Goal: Check status: Check status

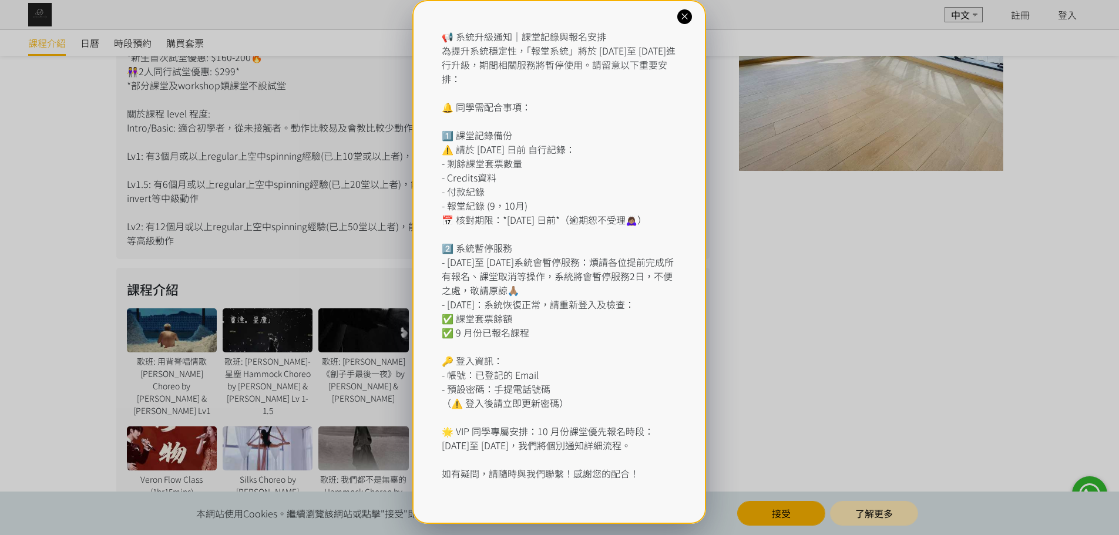
scroll to position [646, 0]
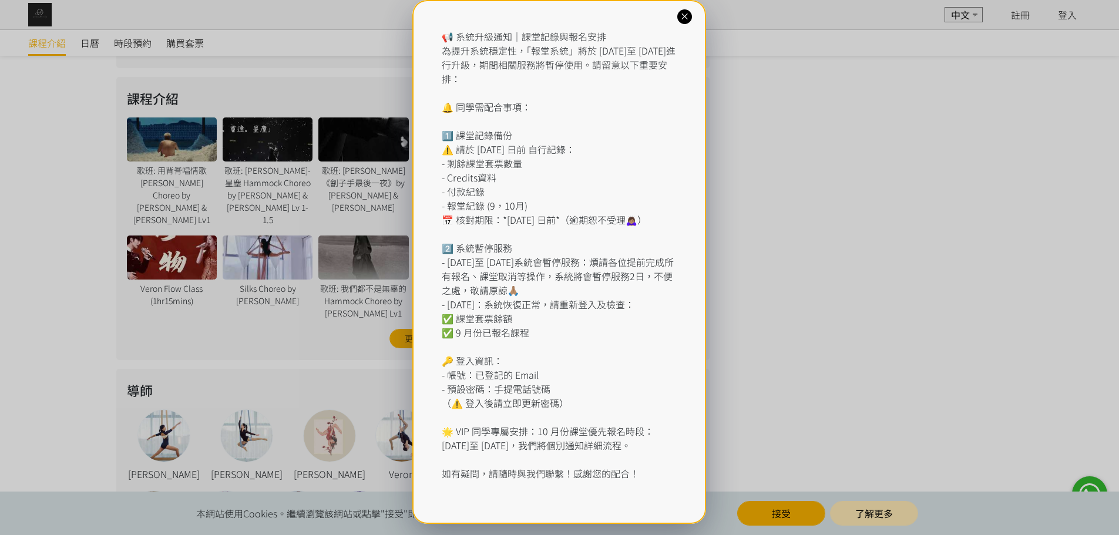
click at [571, 152] on div "📢 系統升級通知｜課堂記錄與報名安排 為提升系統穩定性，「報堂系統」將於 2025 年 9 月 1 日至 2 日進行升級，期間相關服務將暫停使用。請留意以下重…" at bounding box center [559, 254] width 235 height 451
click at [464, 181] on div "📢 系統升級通知｜課堂記錄與報名安排 為提升系統穩定性，「報堂系統」將於 2025 年 9 月 1 日至 2 日進行升級，期間相關服務將暫停使用。請留意以下重…" at bounding box center [559, 254] width 235 height 451
drag, startPoint x: 430, startPoint y: 213, endPoint x: 514, endPoint y: 196, distance: 86.3
click at [615, 214] on div "📢 系統升級通知｜課堂記錄與報名安排 為提升系統穩定性，「報堂系統」將於 2025 年 9 月 1 日至 2 日進行升級，期間相關服務將暫停使用。請留意以下重…" at bounding box center [559, 262] width 294 height 524
click at [461, 186] on div "📢 系統升級通知｜課堂記錄與報名安排 為提升系統穩定性，「報堂系統」將於 [DATE]至 [DATE]進行升級，期間相關服務將暫停使用。請留意以下重要安排： …" at bounding box center [559, 254] width 235 height 451
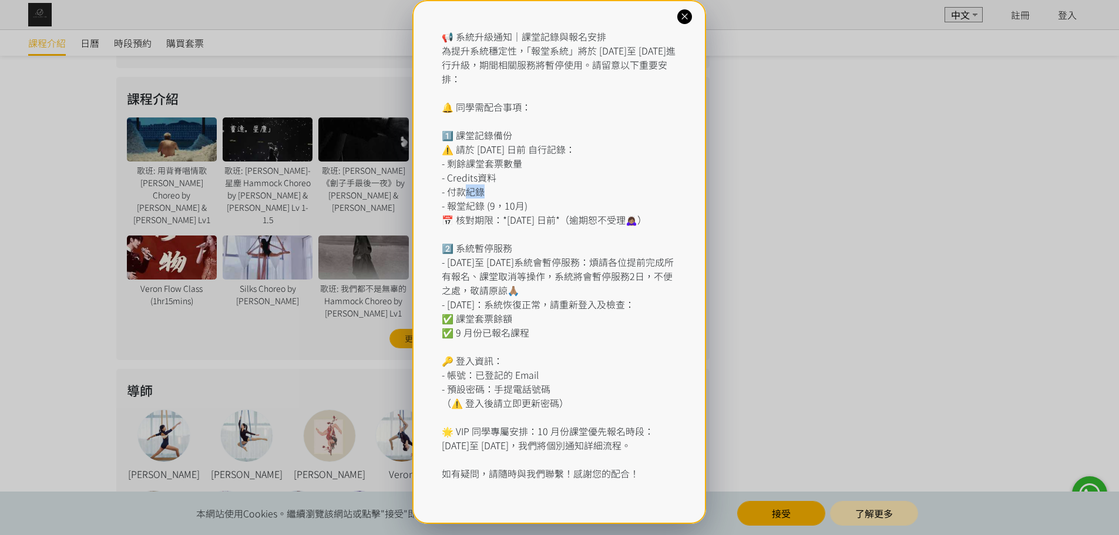
click at [461, 186] on div "📢 系統升級通知｜課堂記錄與報名安排 為提升系統穩定性，「報堂系統」將於 [DATE]至 [DATE]進行升級，期間相關服務將暫停使用。請留意以下重要安排： …" at bounding box center [559, 254] width 235 height 451
click at [461, 211] on div "📢 系統升級通知｜課堂記錄與報名安排 為提升系統穩定性，「報堂系統」將於 [DATE]至 [DATE]進行升級，期間相關服務將暫停使用。請留意以下重要安排： …" at bounding box center [559, 254] width 235 height 451
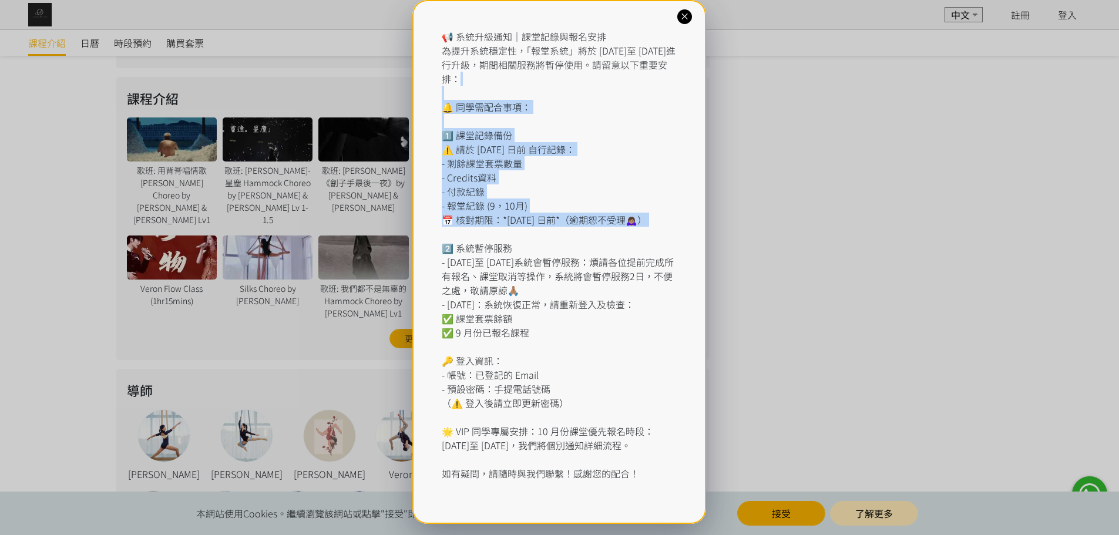
drag, startPoint x: 507, startPoint y: 253, endPoint x: 477, endPoint y: 93, distance: 161.9
click at [477, 93] on div "📢 系統升級通知｜課堂記錄與報名安排 為提升系統穩定性，「報堂系統」將於 [DATE]至 [DATE]進行升級，期間相關服務將暫停使用。請留意以下重要安排： …" at bounding box center [559, 254] width 235 height 451
click at [506, 149] on div "📢 系統升級通知｜課堂記錄與報名安排 為提升系統穩定性，「報堂系統」將於 [DATE]至 [DATE]進行升級，期間相關服務將暫停使用。請留意以下重要安排： …" at bounding box center [559, 254] width 235 height 451
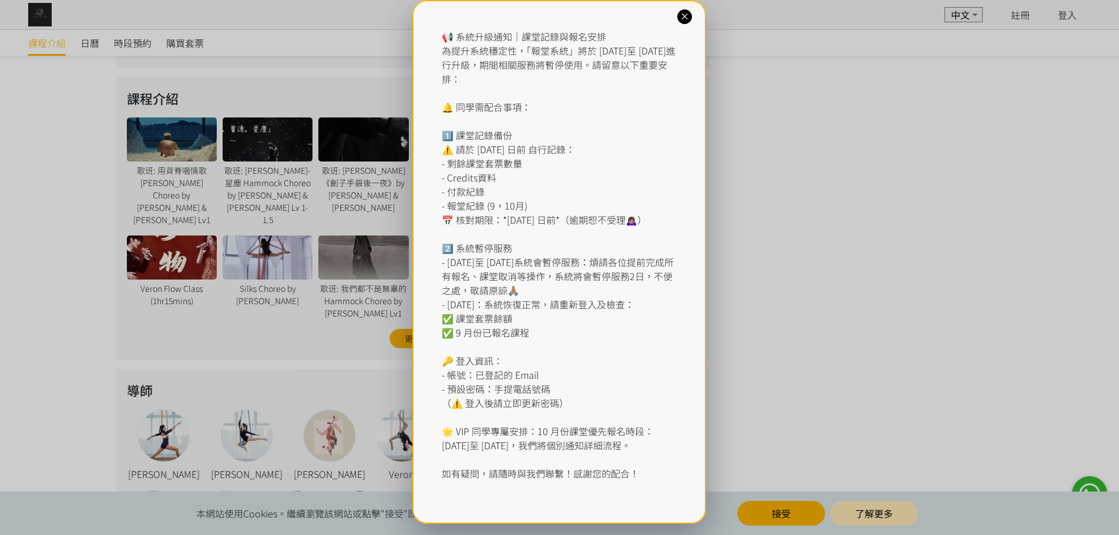
click at [681, 14] on icon at bounding box center [684, 16] width 11 height 11
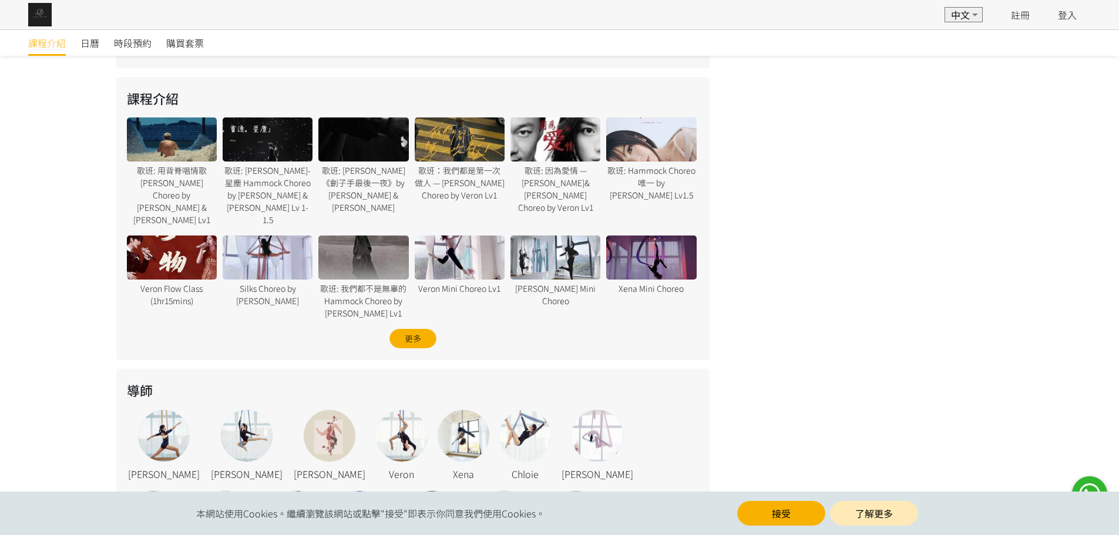
click at [766, 509] on button "接受" at bounding box center [781, 513] width 88 height 25
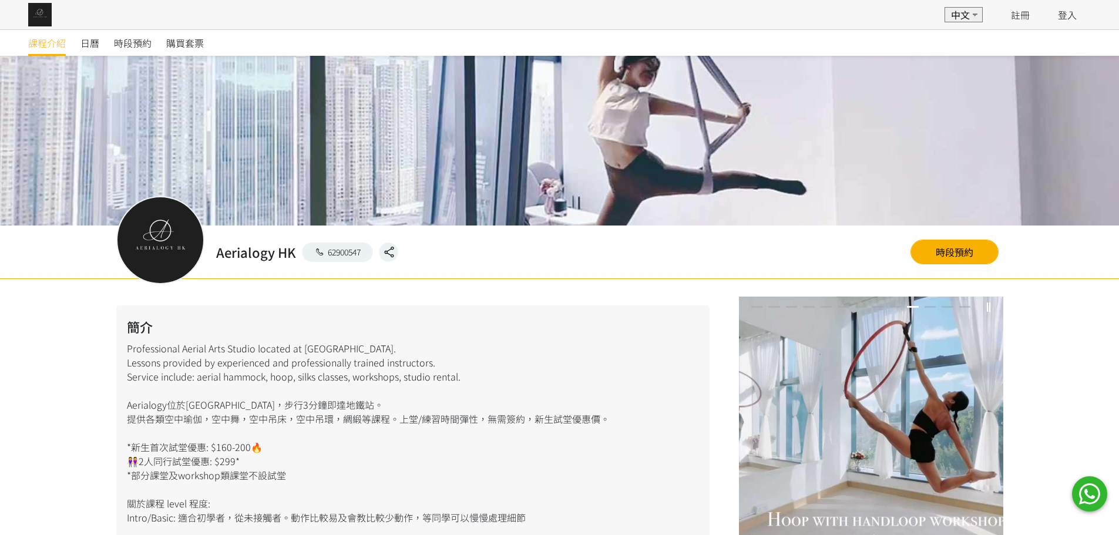
scroll to position [0, 0]
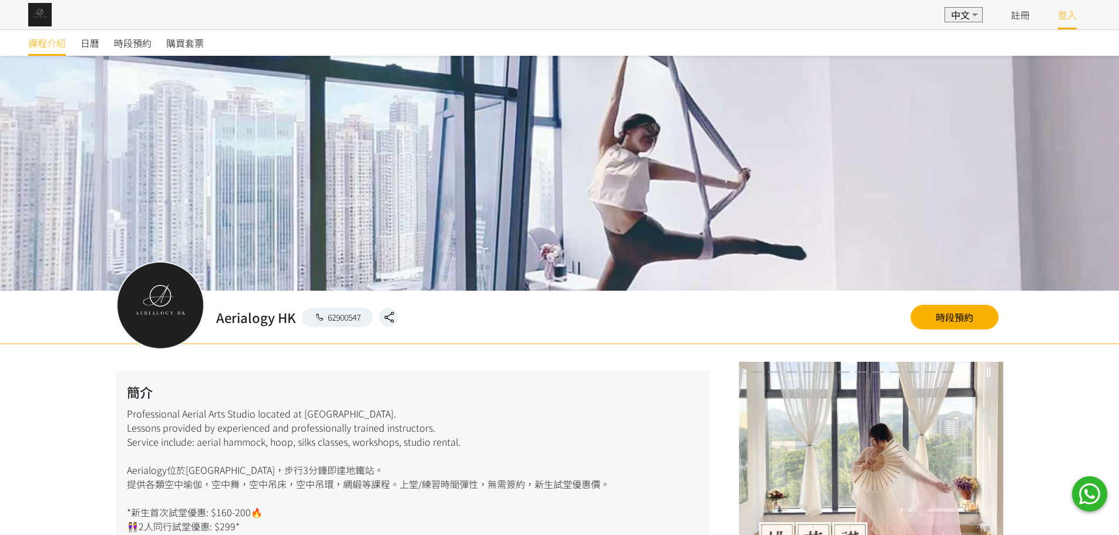
click at [1062, 14] on link "登入" at bounding box center [1067, 15] width 19 height 14
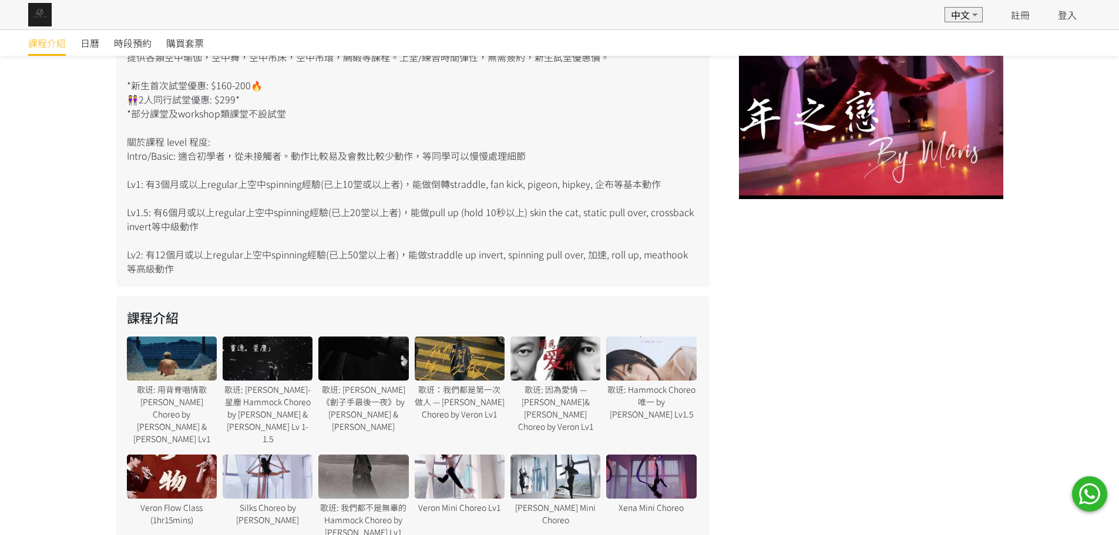
scroll to position [529, 0]
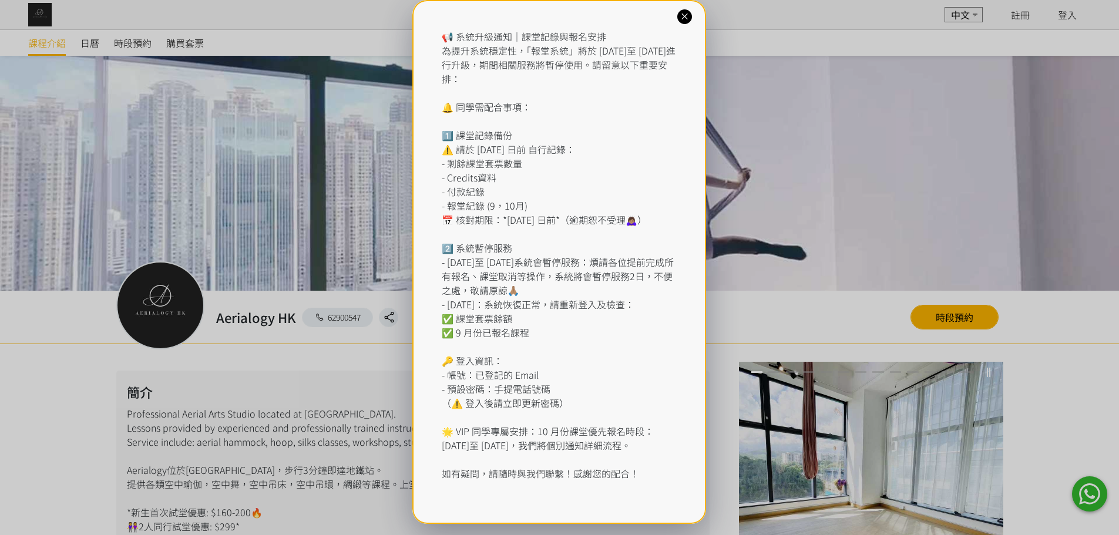
click at [684, 16] on icon at bounding box center [684, 16] width 11 height 11
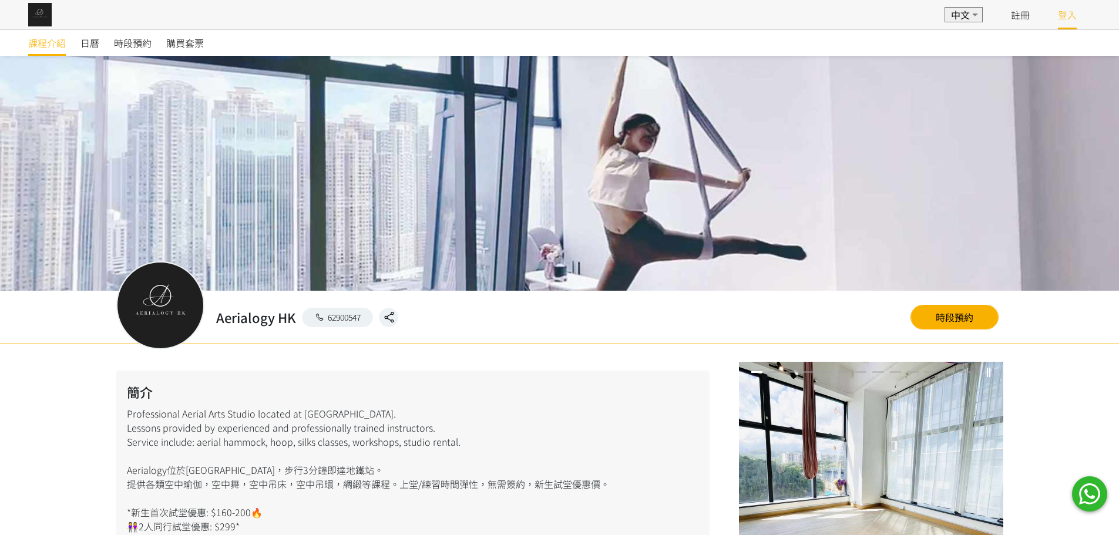
click at [1072, 10] on link "登入" at bounding box center [1067, 15] width 19 height 14
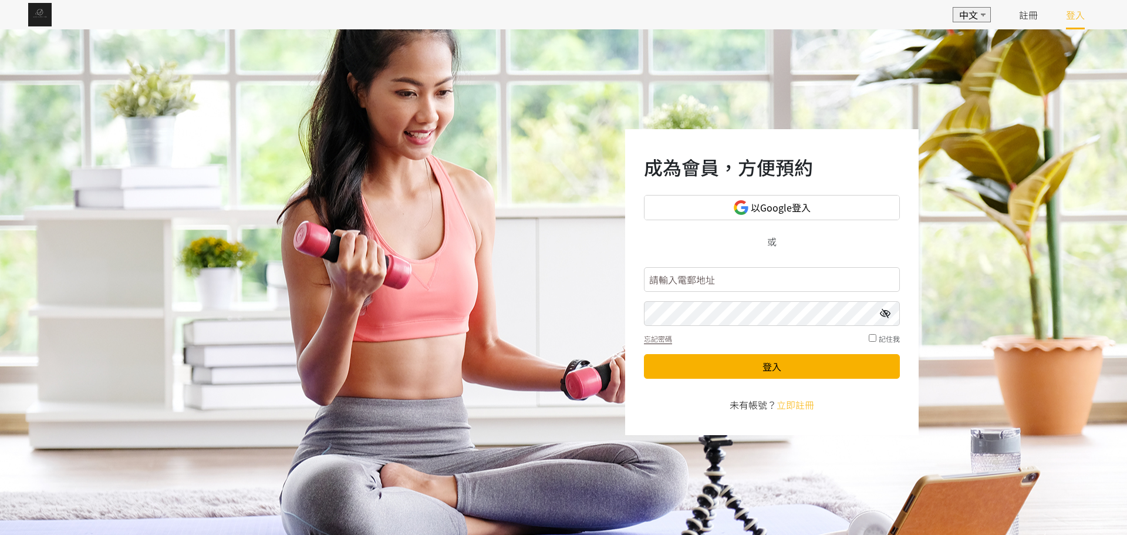
click at [798, 269] on input "text" at bounding box center [772, 279] width 256 height 25
type input "karennnnn2020@gmail.com"
click at [644, 354] on button "登入" at bounding box center [772, 366] width 256 height 25
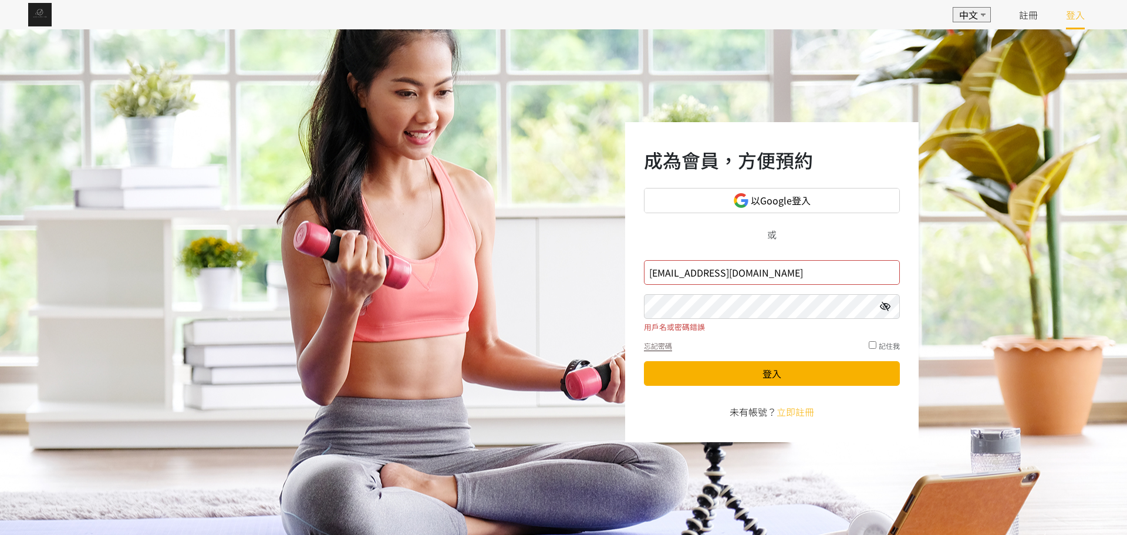
click at [644, 361] on button "登入" at bounding box center [772, 373] width 256 height 25
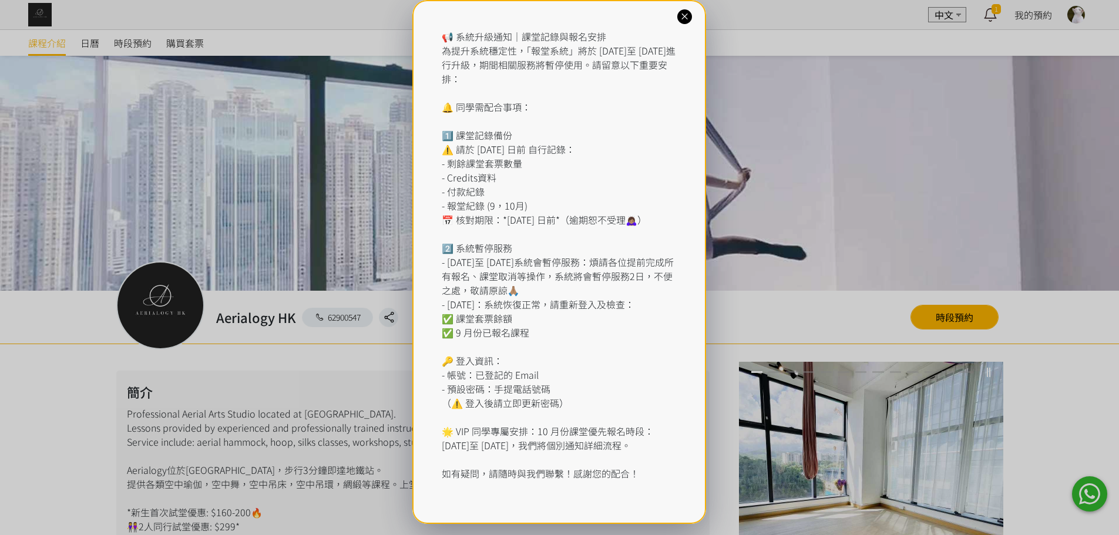
click at [676, 14] on div "📢 系統升級通知｜課堂記錄與報名安排 為提升系統穩定性，「報堂系統」將於 [DATE]至 [DATE]進行升級，期間相關服務將暫停使用。請留意以下重要安排： …" at bounding box center [559, 262] width 294 height 524
click at [679, 15] on icon at bounding box center [684, 16] width 11 height 11
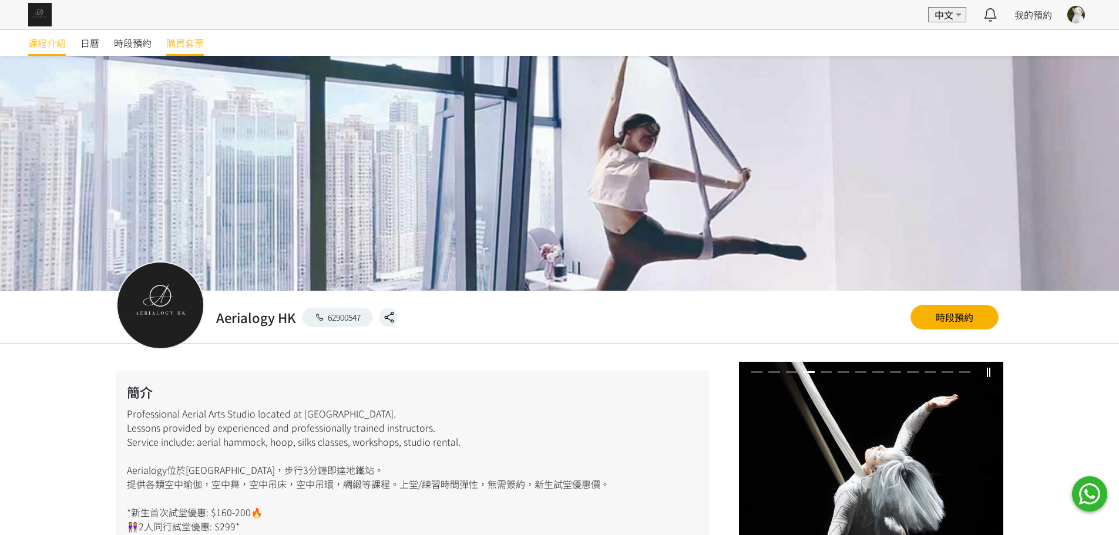
click at [181, 39] on span "購買套票" at bounding box center [185, 43] width 38 height 14
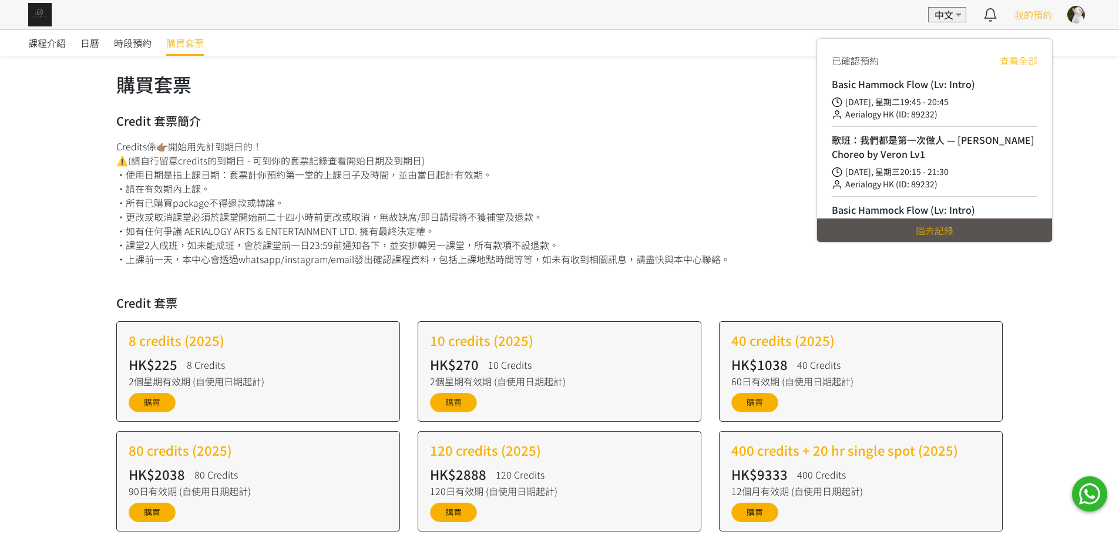
click at [1021, 65] on link "查看全部" at bounding box center [1018, 60] width 38 height 14
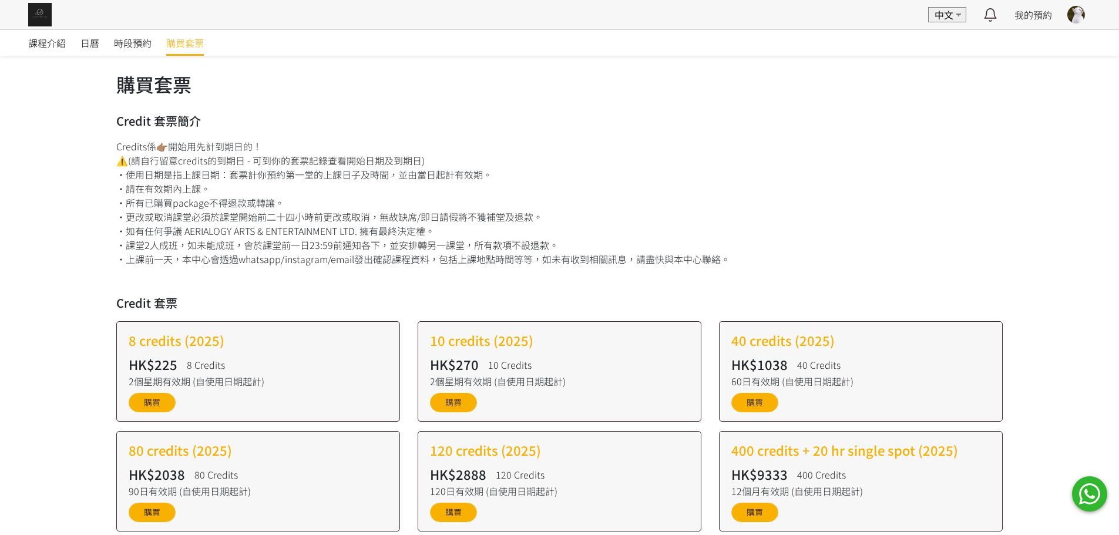
click at [1063, 12] on button at bounding box center [1075, 14] width 29 height 29
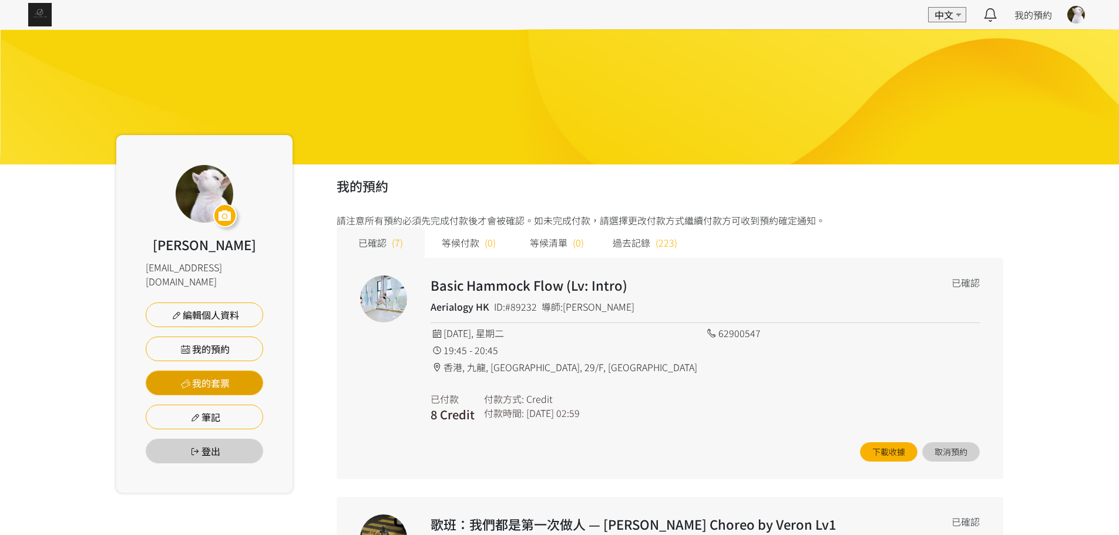
click at [214, 371] on link "我的套票" at bounding box center [204, 383] width 117 height 25
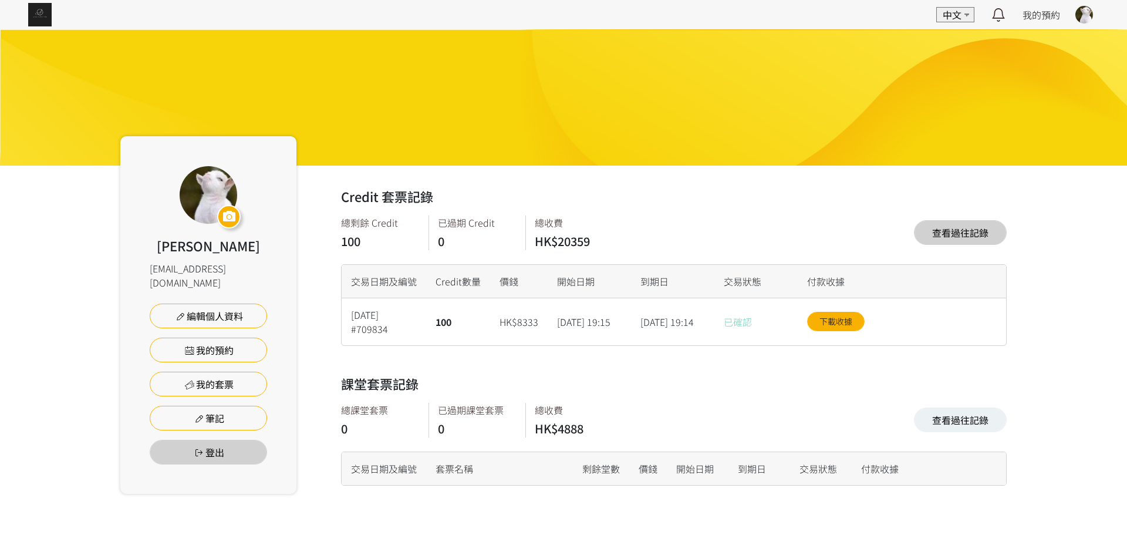
click at [977, 233] on link "查看過往記錄" at bounding box center [960, 232] width 93 height 25
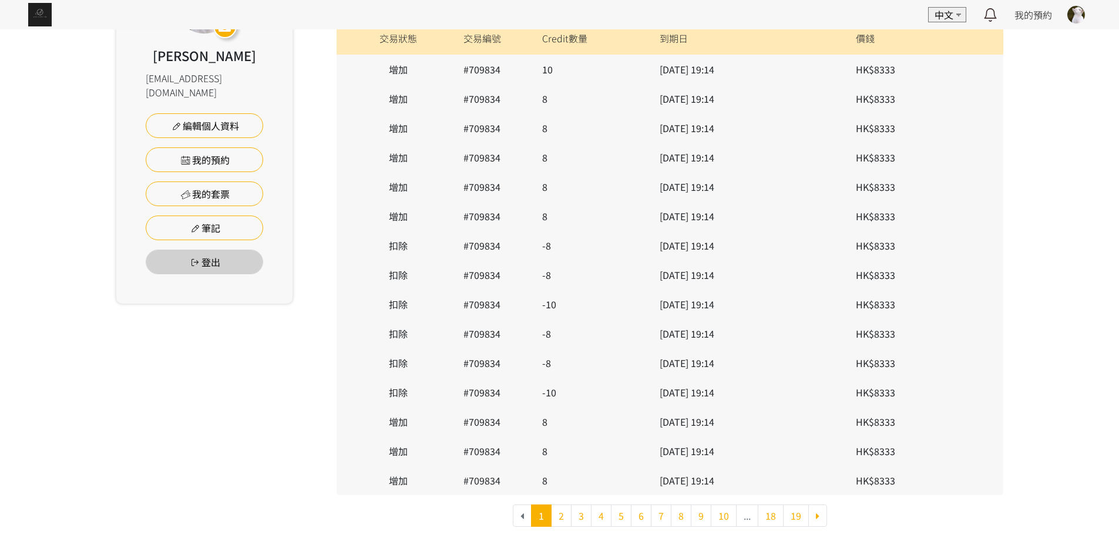
scroll to position [193, 0]
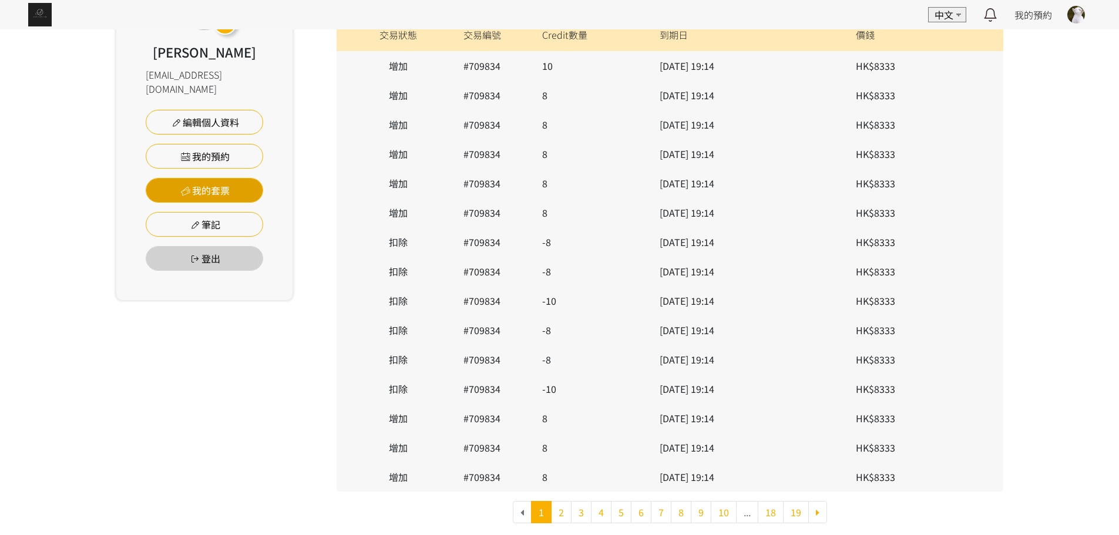
click at [224, 181] on link "我的套票" at bounding box center [204, 190] width 117 height 25
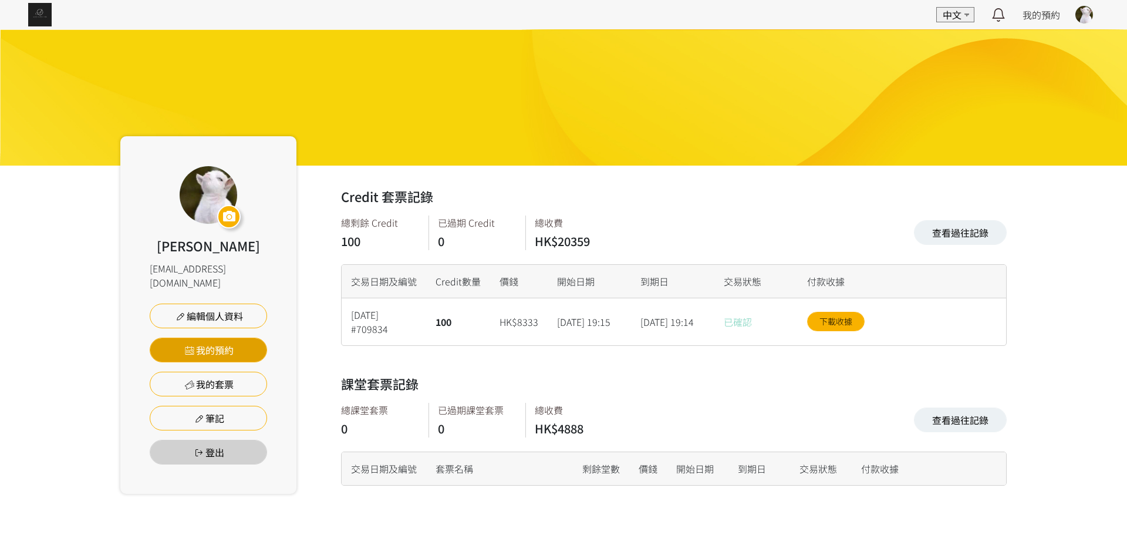
click at [241, 338] on link "我的預約" at bounding box center [208, 350] width 117 height 25
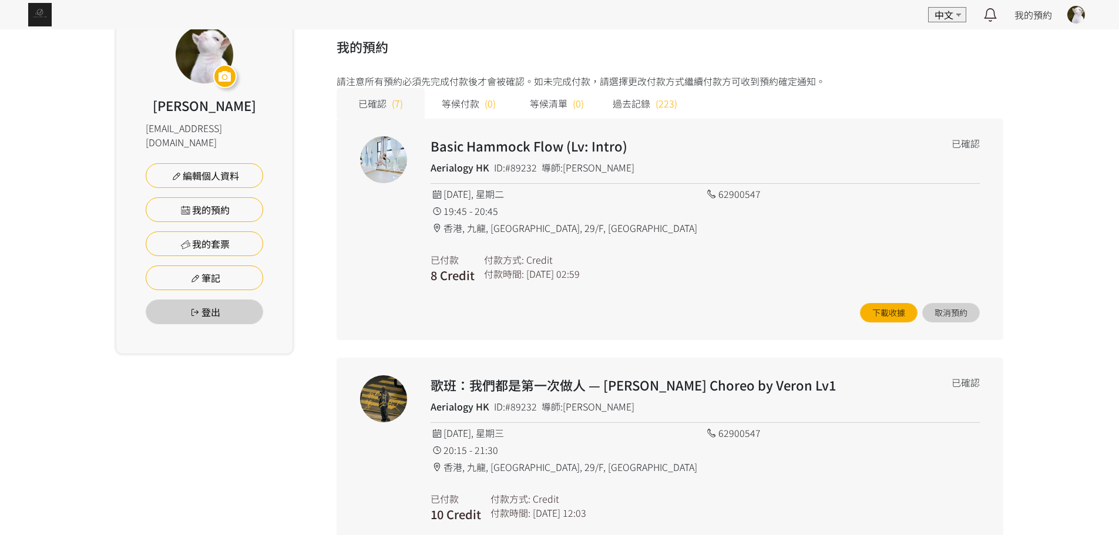
scroll to position [45, 0]
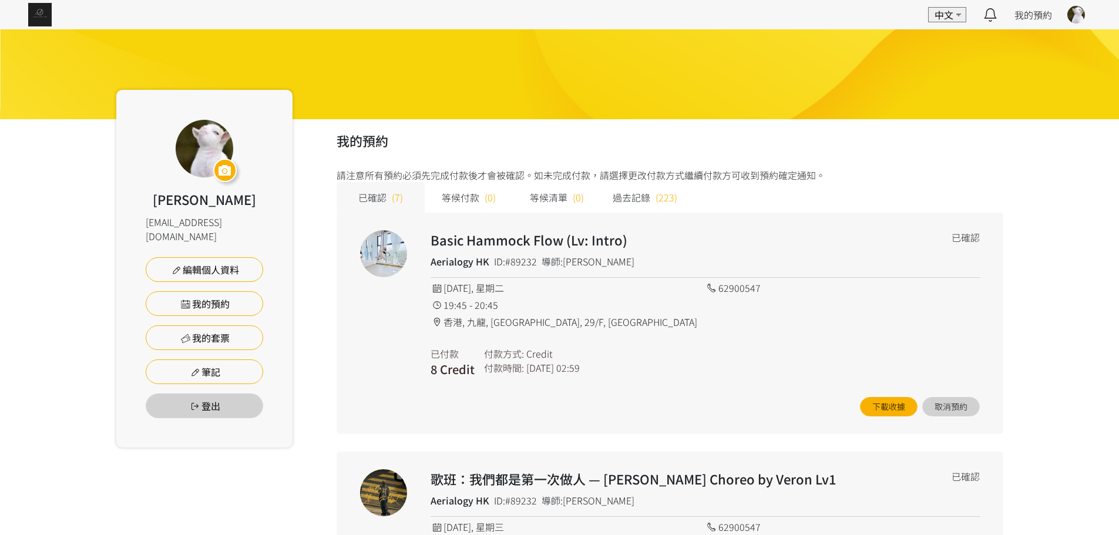
click at [647, 202] on span "過去記錄" at bounding box center [631, 197] width 38 height 14
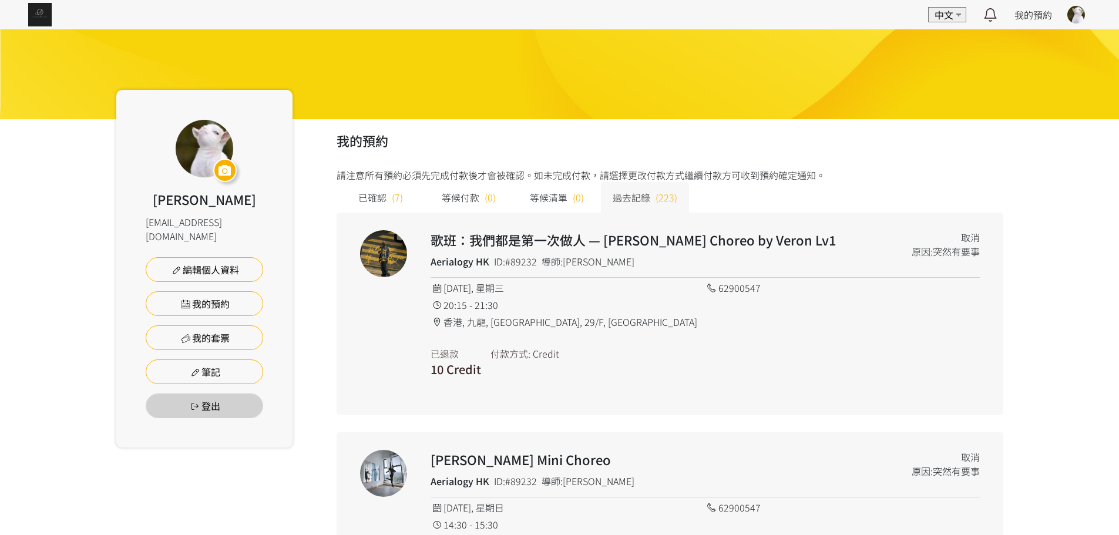
click at [652, 197] on div "過去記錄 (223)" at bounding box center [645, 197] width 88 height 31
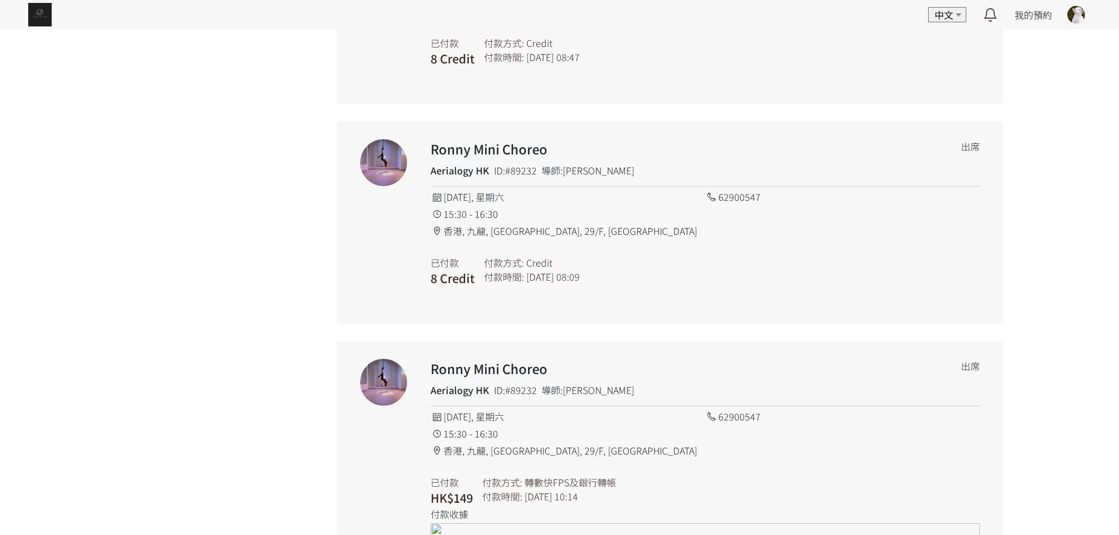
scroll to position [49995, 0]
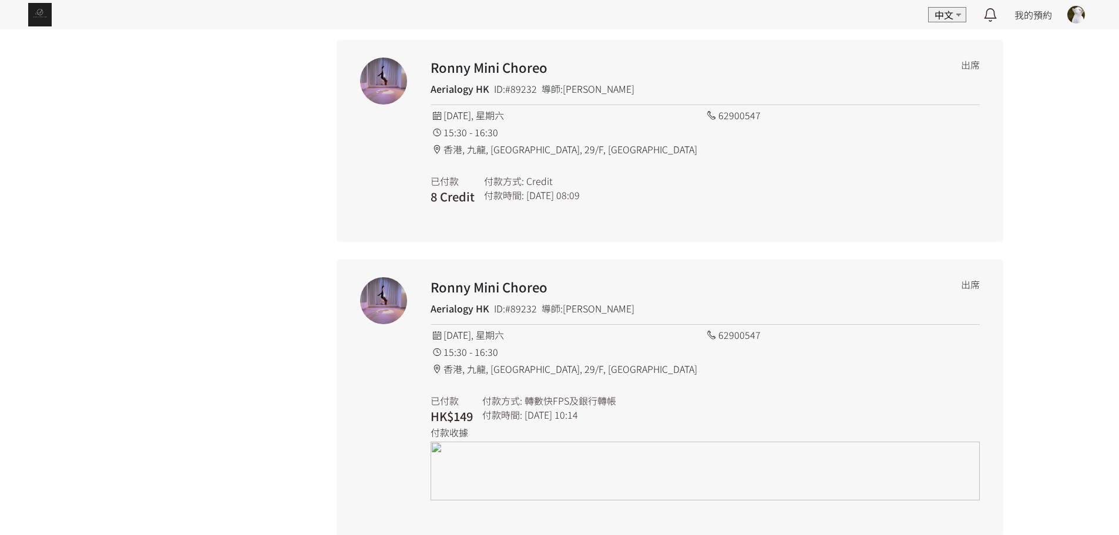
click at [676, 456] on img at bounding box center [704, 471] width 549 height 59
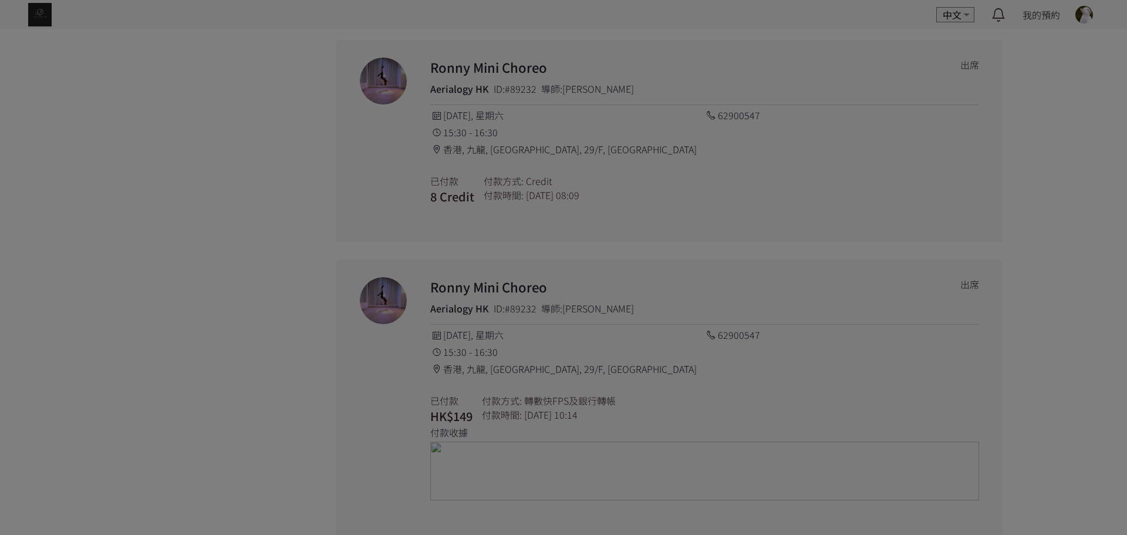
click at [779, 54] on div at bounding box center [563, 267] width 1127 height 535
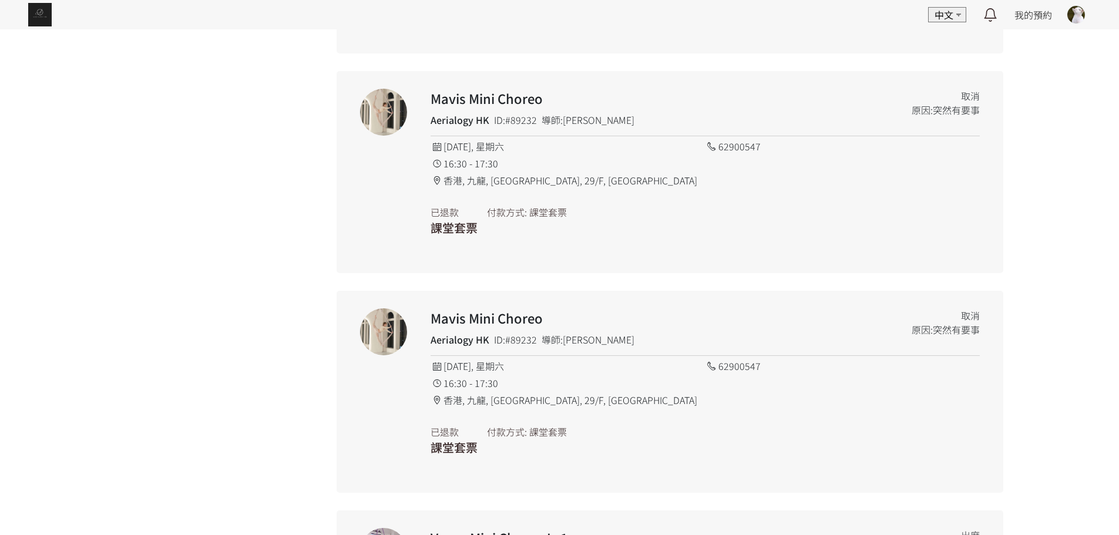
scroll to position [46648, 0]
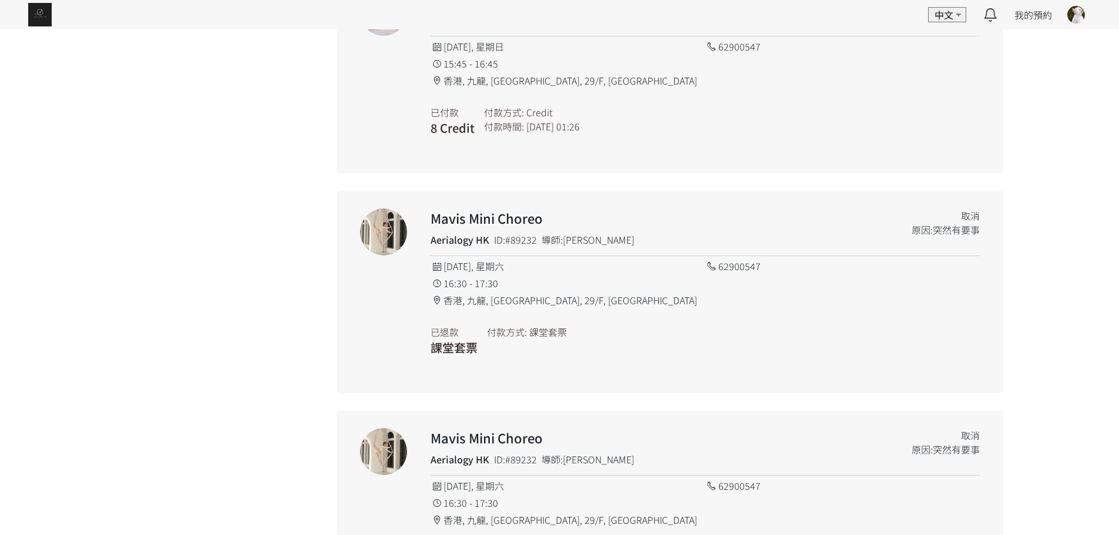
drag, startPoint x: 260, startPoint y: 296, endPoint x: 261, endPoint y: 290, distance: 6.6
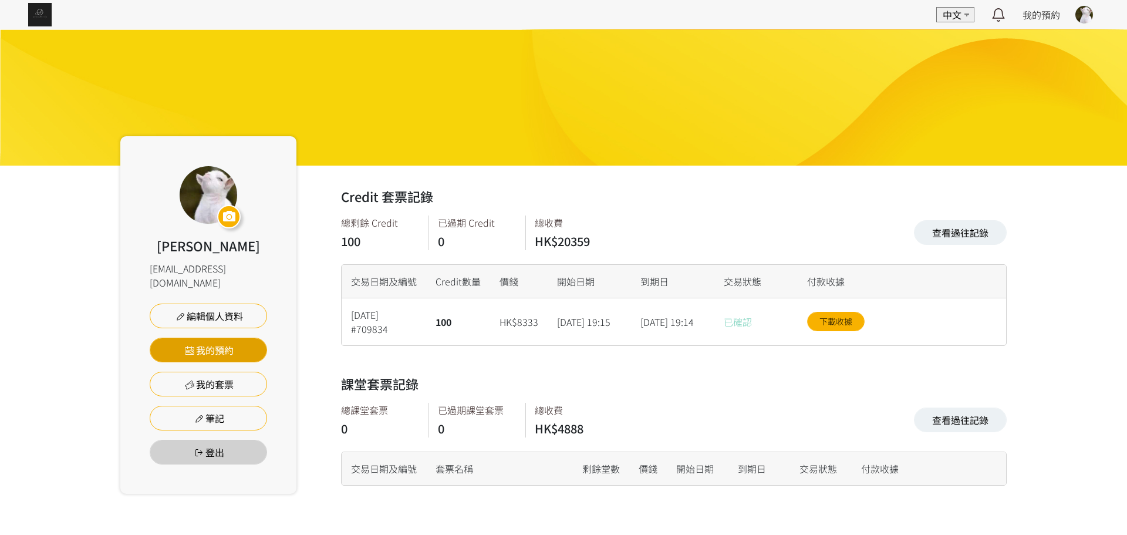
click at [237, 338] on link "我的預約" at bounding box center [208, 350] width 117 height 25
click at [200, 338] on link "我的預約" at bounding box center [208, 350] width 117 height 25
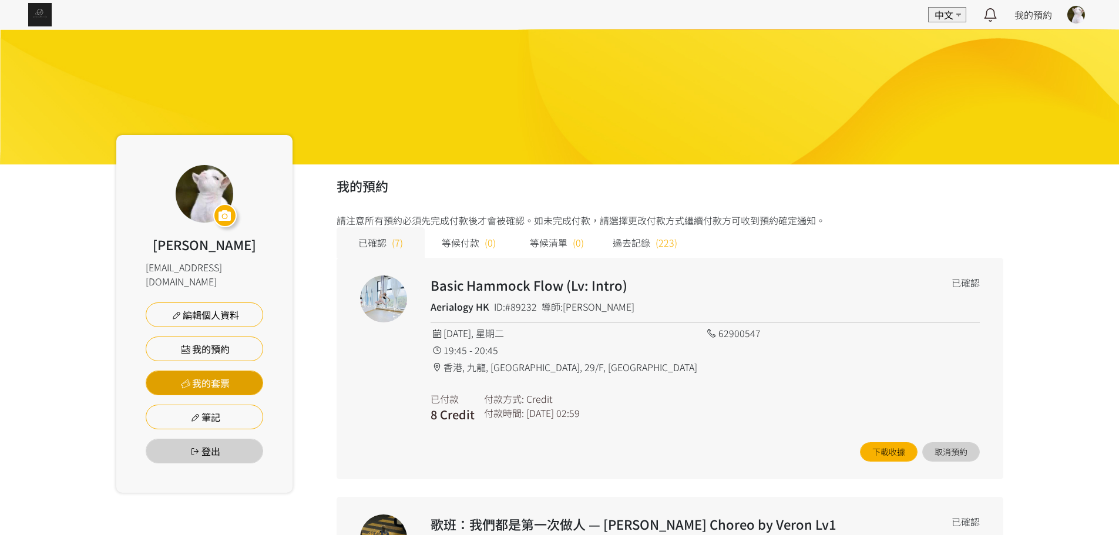
click at [211, 371] on link "我的套票" at bounding box center [204, 383] width 117 height 25
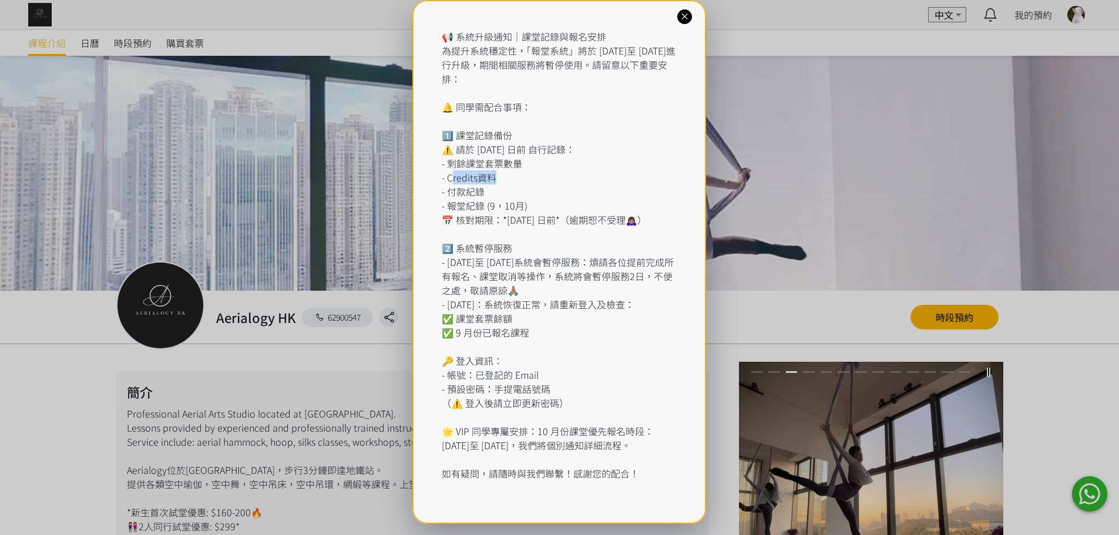
drag, startPoint x: 495, startPoint y: 180, endPoint x: 450, endPoint y: 171, distance: 46.2
click at [450, 171] on div "📢 系統升級通知｜課堂記錄與報名安排 為提升系統穩定性，「報堂系統」將於 2025 年 9 月 1 日至 2 日進行升級，期間相關服務將暫停使用。請留意以下重…" at bounding box center [559, 254] width 235 height 451
click at [477, 193] on div "📢 系統升級通知｜課堂記錄與報名安排 為提升系統穩定性，「報堂系統」將於 2025 年 9 月 1 日至 2 日進行升級，期間相關服務將暫停使用。請留意以下重…" at bounding box center [559, 254] width 235 height 451
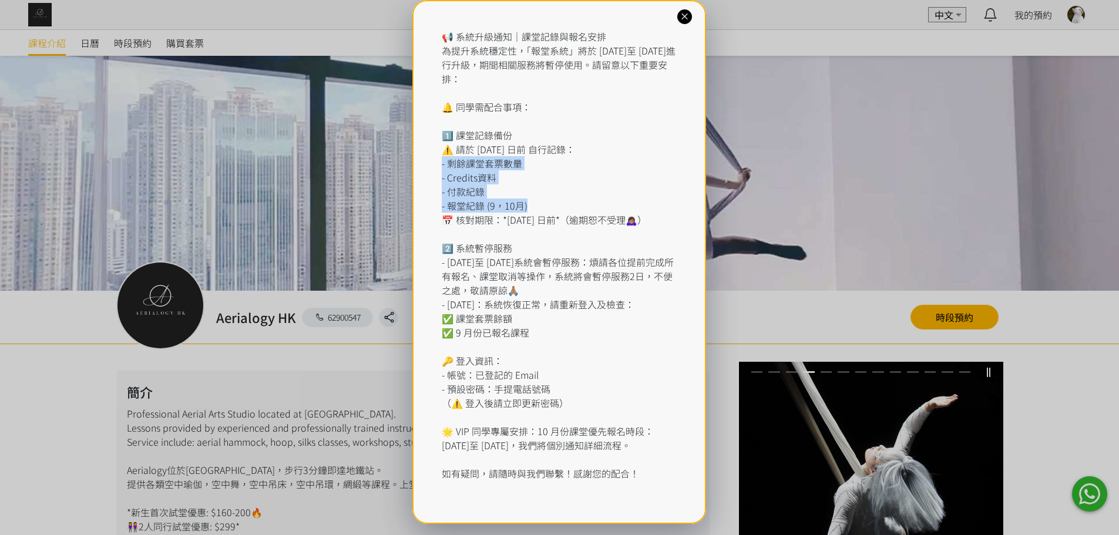
drag, startPoint x: 536, startPoint y: 202, endPoint x: 430, endPoint y: 163, distance: 112.8
click at [428, 159] on div "📢 系統升級通知｜課堂記錄與報名安排 為提升系統穩定性，「報堂系統」將於 2025 年 9 月 1 日至 2 日進行升級，期間相關服務將暫停使用。請留意以下重…" at bounding box center [559, 262] width 294 height 524
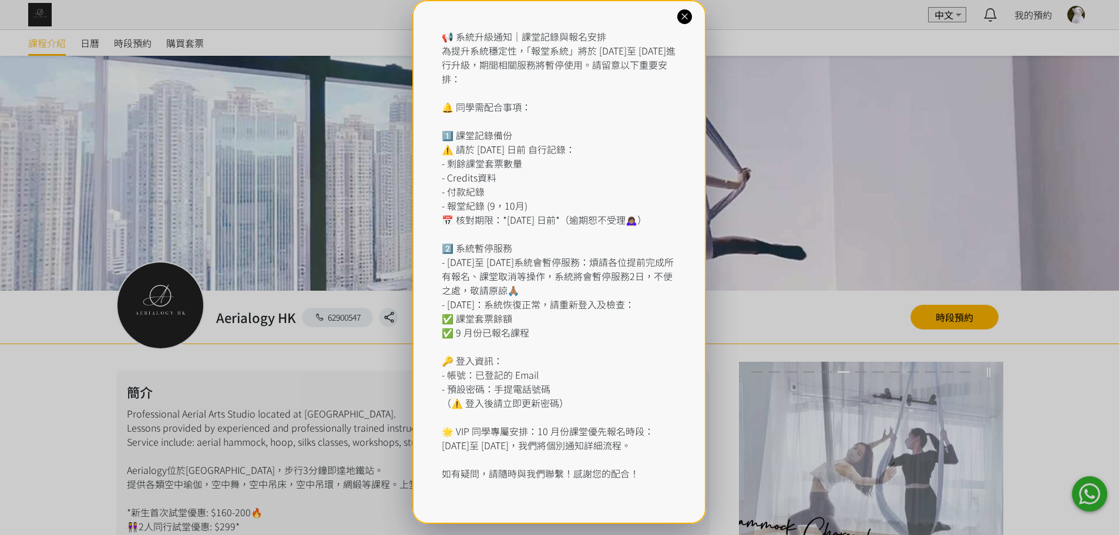
click at [674, 12] on div "📢 系統升級通知｜課堂記錄與報名安排 為提升系統穩定性，「報堂系統」將於 2025 年 9 月 1 日至 2 日進行升級，期間相關服務將暫停使用。請留意以下重…" at bounding box center [559, 262] width 294 height 524
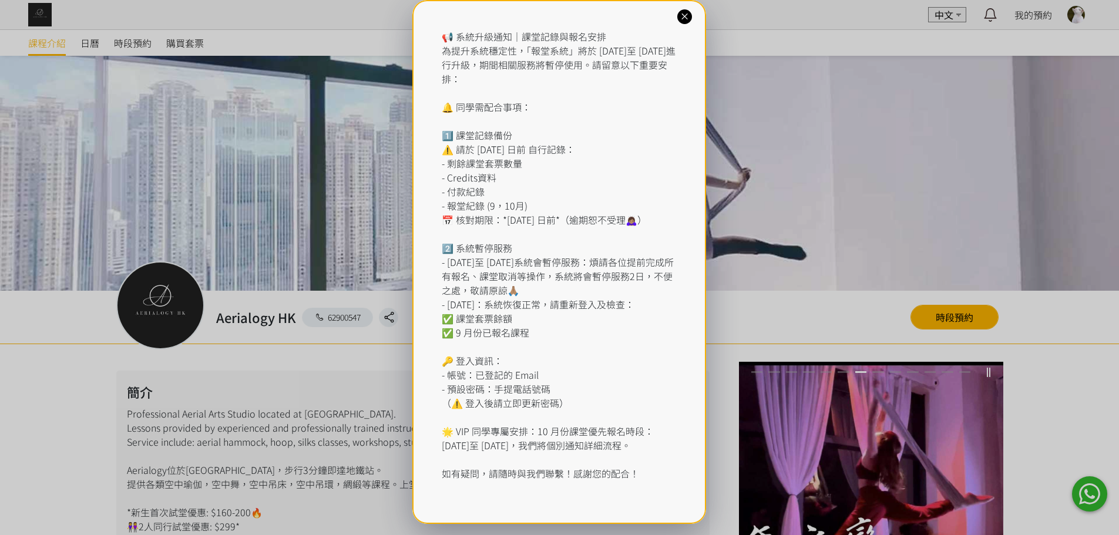
click at [679, 21] on icon at bounding box center [684, 16] width 11 height 11
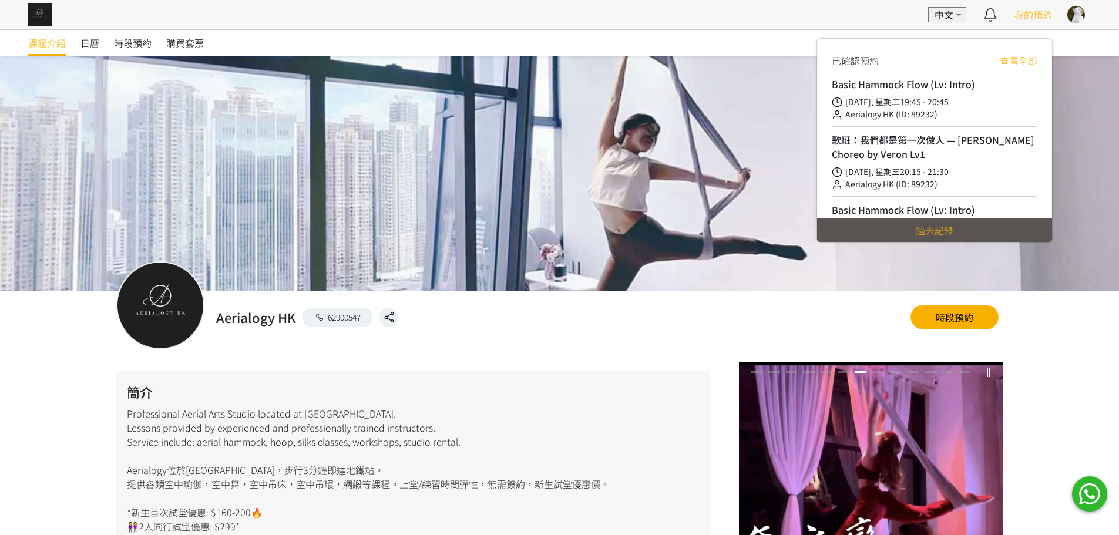
click at [1025, 16] on span "我的預約" at bounding box center [1033, 15] width 38 height 14
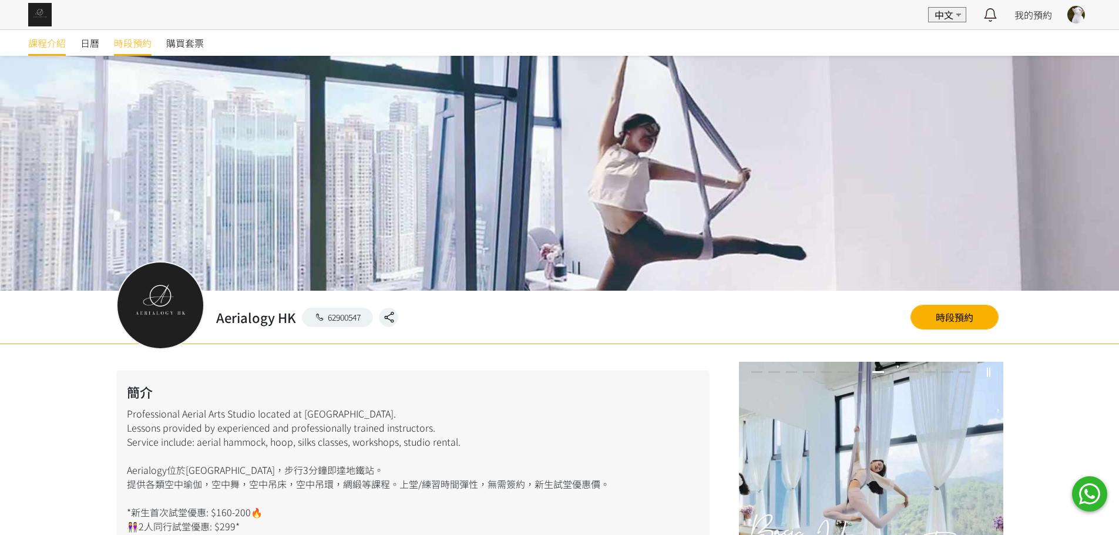
click at [116, 41] on span "時段預約" at bounding box center [133, 43] width 38 height 14
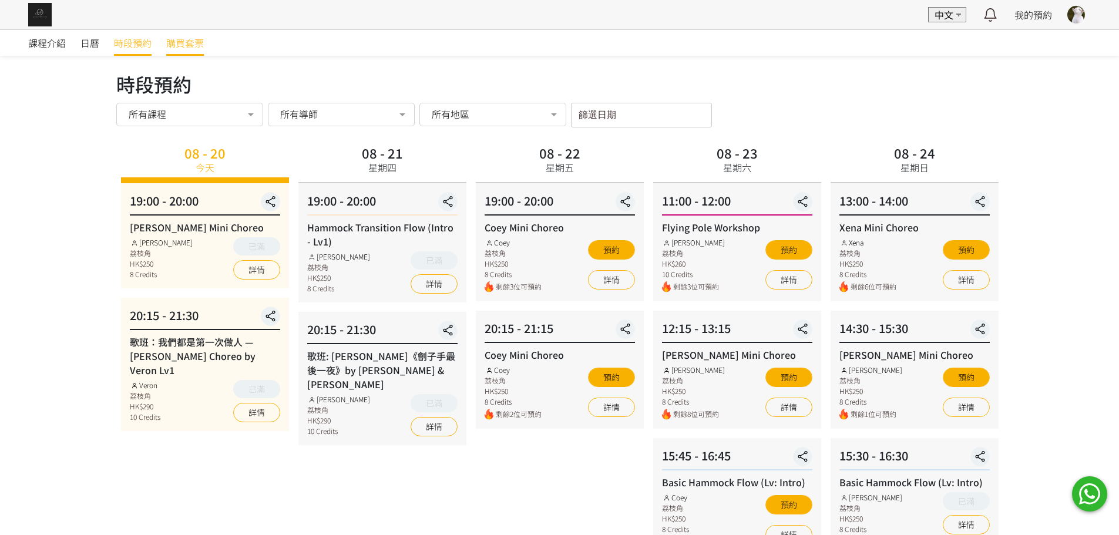
click at [190, 42] on span "購買套票" at bounding box center [185, 43] width 38 height 14
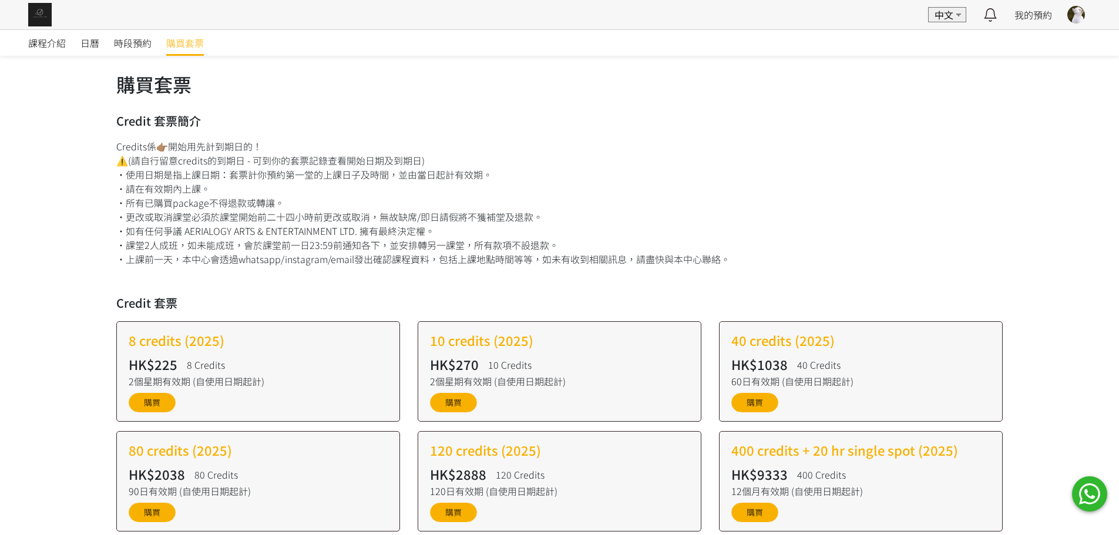
click at [152, 44] on div "時段預約" at bounding box center [140, 43] width 52 height 26
click at [121, 45] on span "時段預約" at bounding box center [133, 43] width 38 height 14
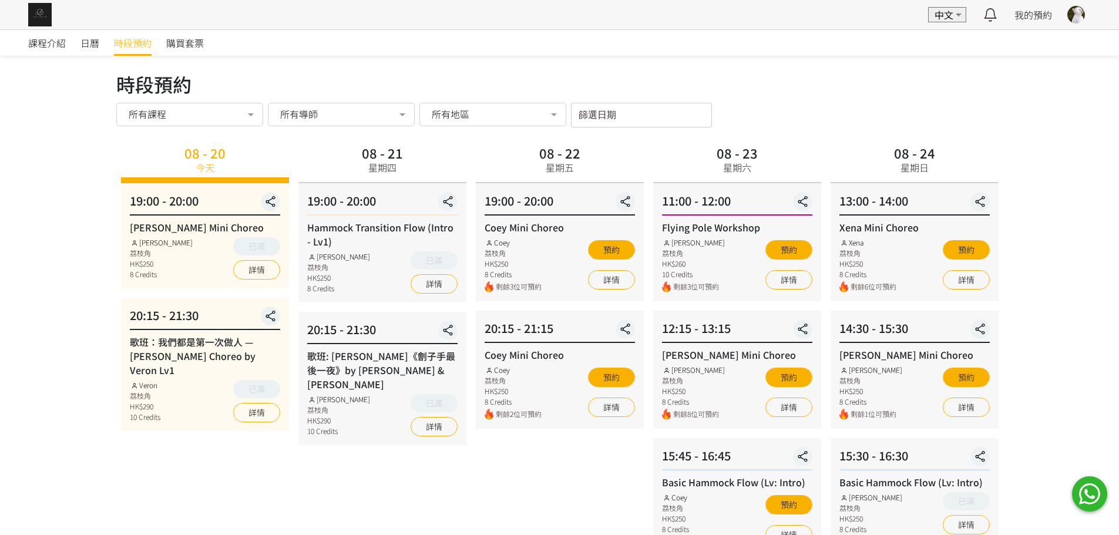
click at [410, 113] on div at bounding box center [402, 116] width 23 height 22
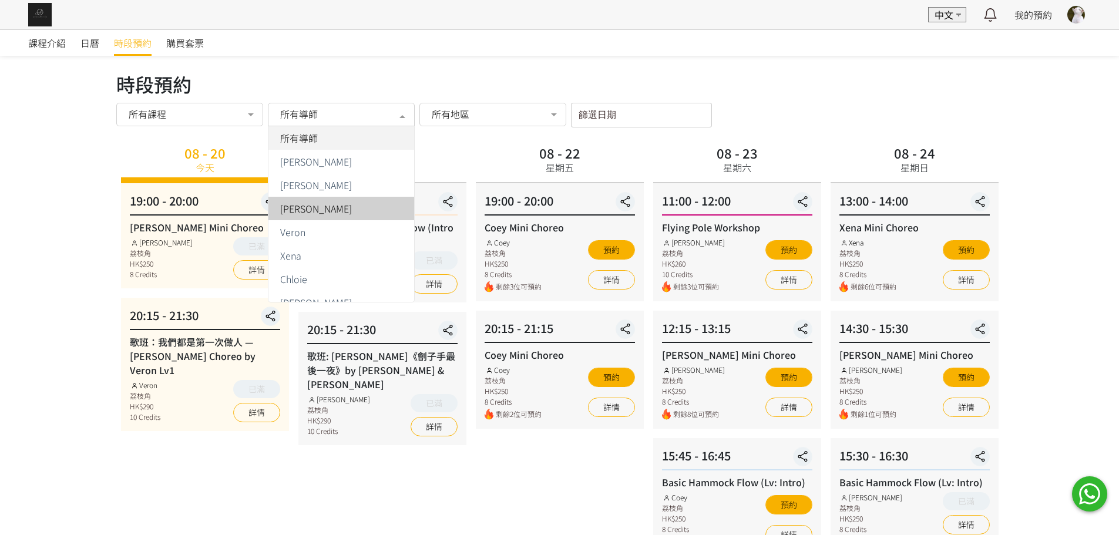
click at [363, 231] on div "Veron" at bounding box center [341, 231] width 132 height 9
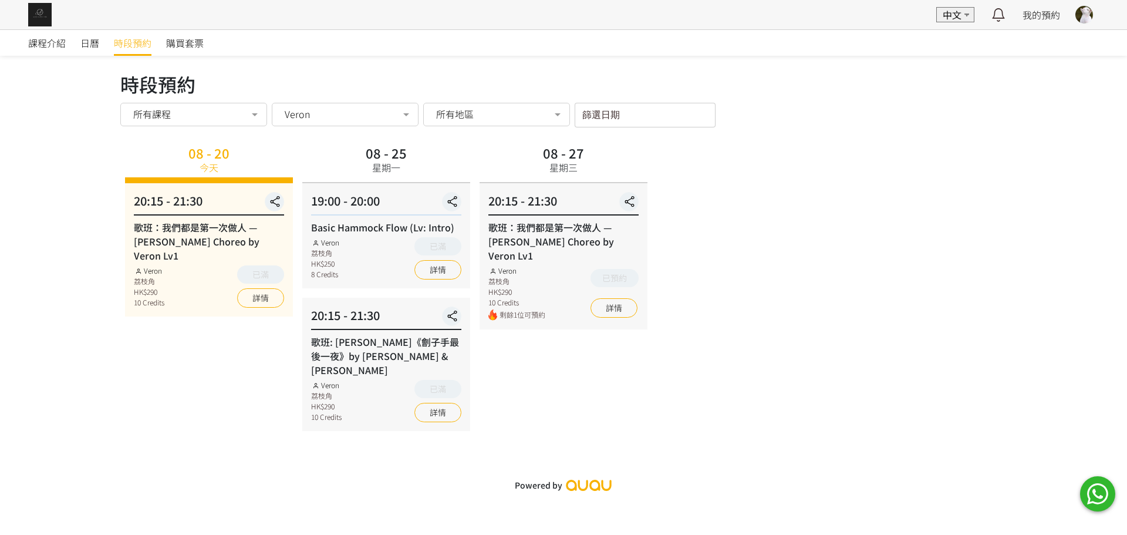
click at [612, 117] on input "篩選日期" at bounding box center [645, 115] width 141 height 25
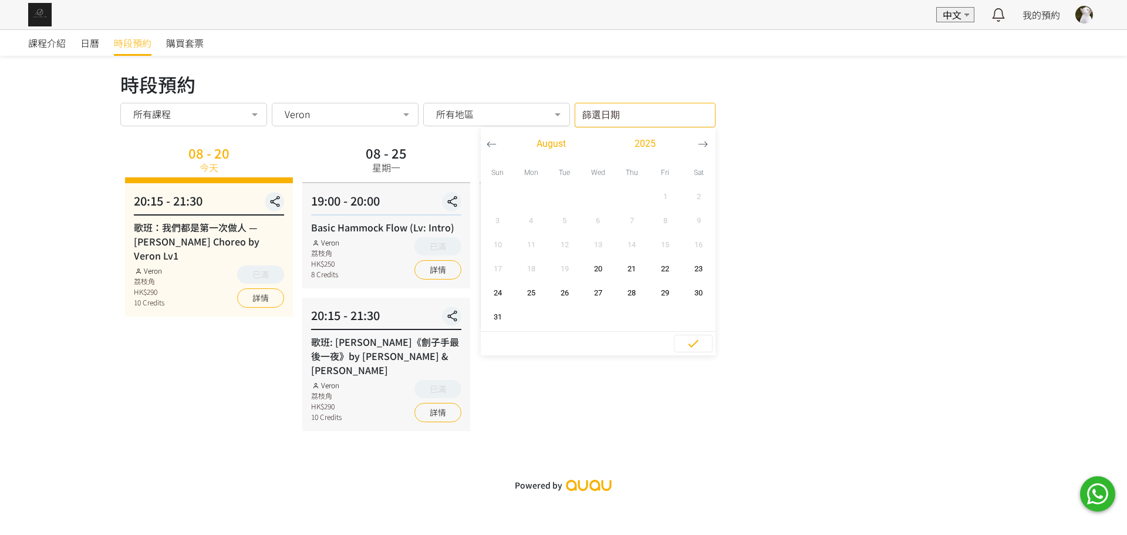
click at [706, 141] on icon "button" at bounding box center [703, 144] width 10 height 10
click at [526, 197] on span "1" at bounding box center [531, 197] width 26 height 12
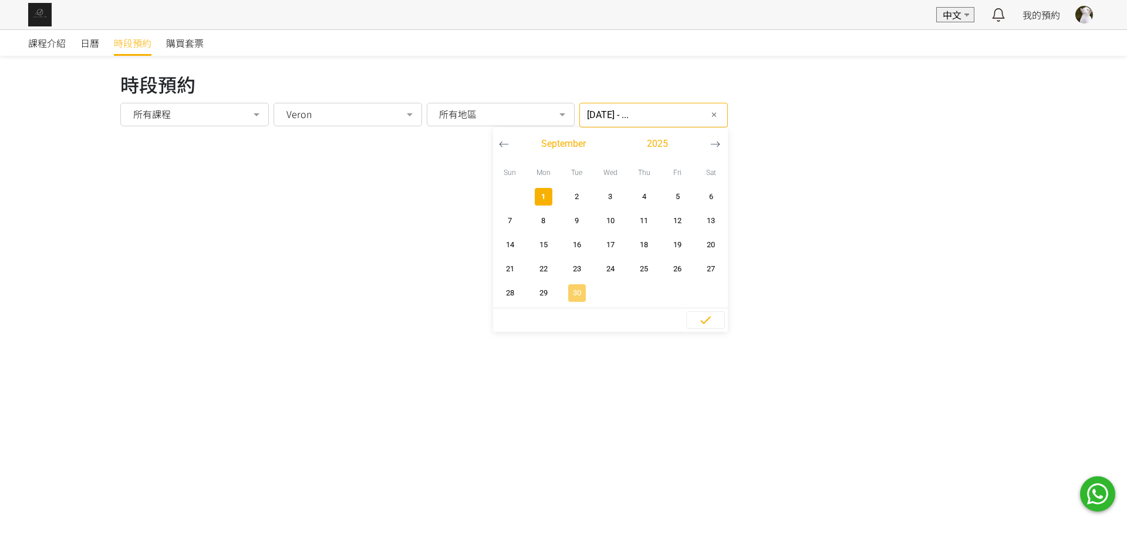
click at [564, 294] on span "30" at bounding box center [577, 293] width 26 height 12
type input "2025-09-01 - 2025-09-30"
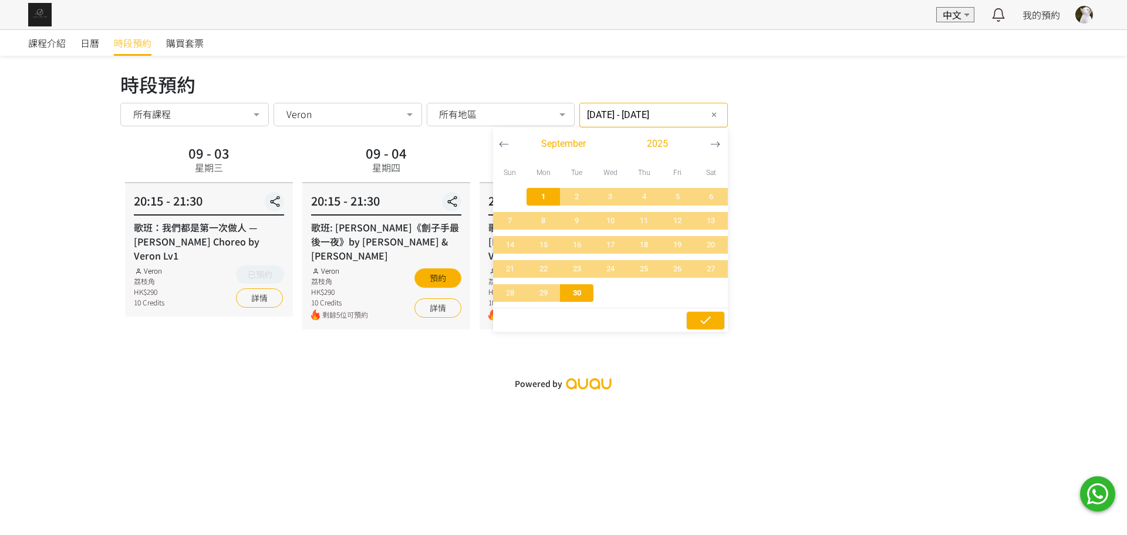
click at [712, 318] on button "button" at bounding box center [705, 320] width 39 height 18
click at [699, 124] on div "2025-09-01 - 2025-09-30 篩選日期 ✕ September 2025 Sun Mon Tue Wed Thu Fri Sat 1 2 3…" at bounding box center [654, 115] width 149 height 25
click at [701, 322] on icon "button" at bounding box center [706, 321] width 11 height 8
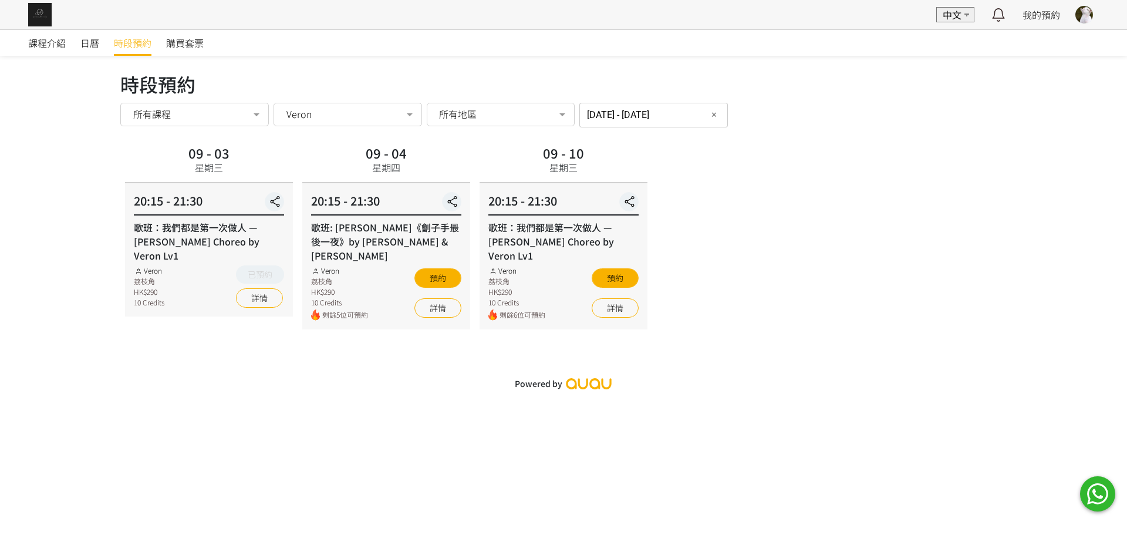
click at [674, 102] on div "時段預約 時段預約 所有課程 所有課程 Rachel Mini Choreo 歌班：我們都是第一次做人 — Firdhaus Hammock Choreo b…" at bounding box center [563, 99] width 887 height 58
click at [664, 115] on input "2025-09-01 - 2025-09-30" at bounding box center [654, 115] width 149 height 25
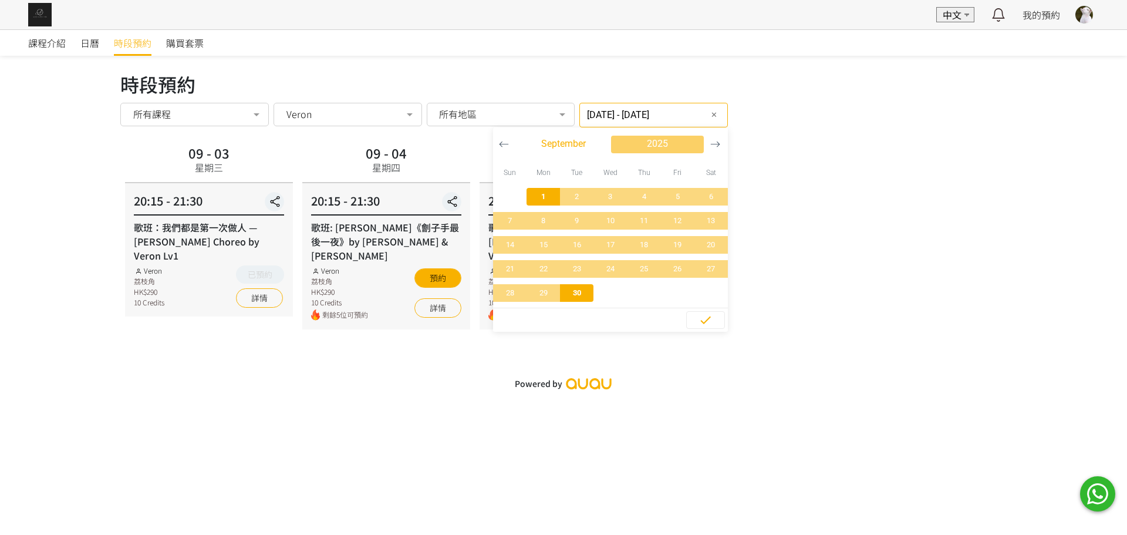
click at [690, 146] on span "button" at bounding box center [657, 145] width 93 height 18
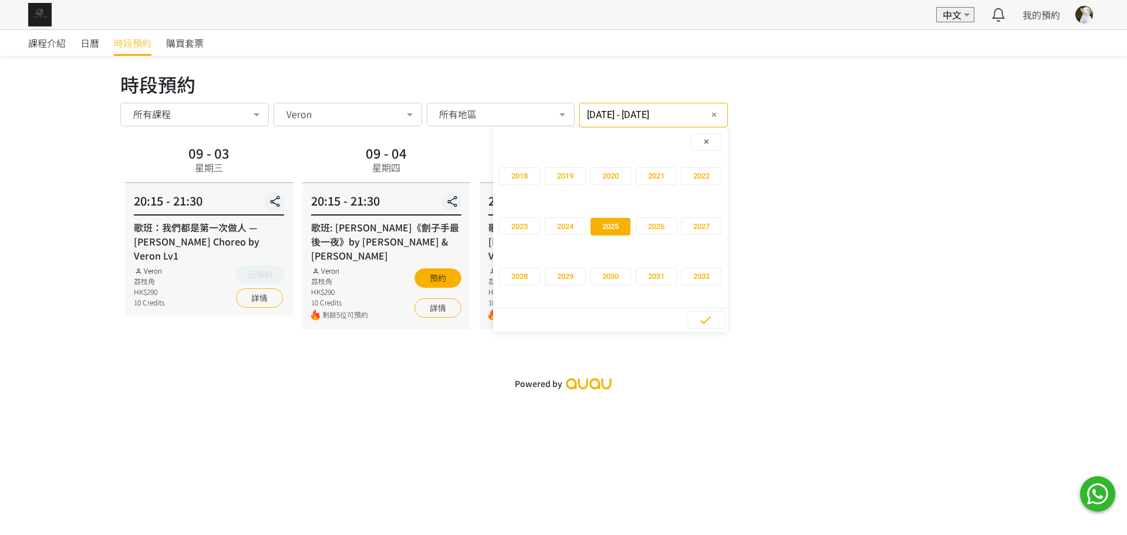
click at [610, 224] on span "button" at bounding box center [611, 227] width 40 height 18
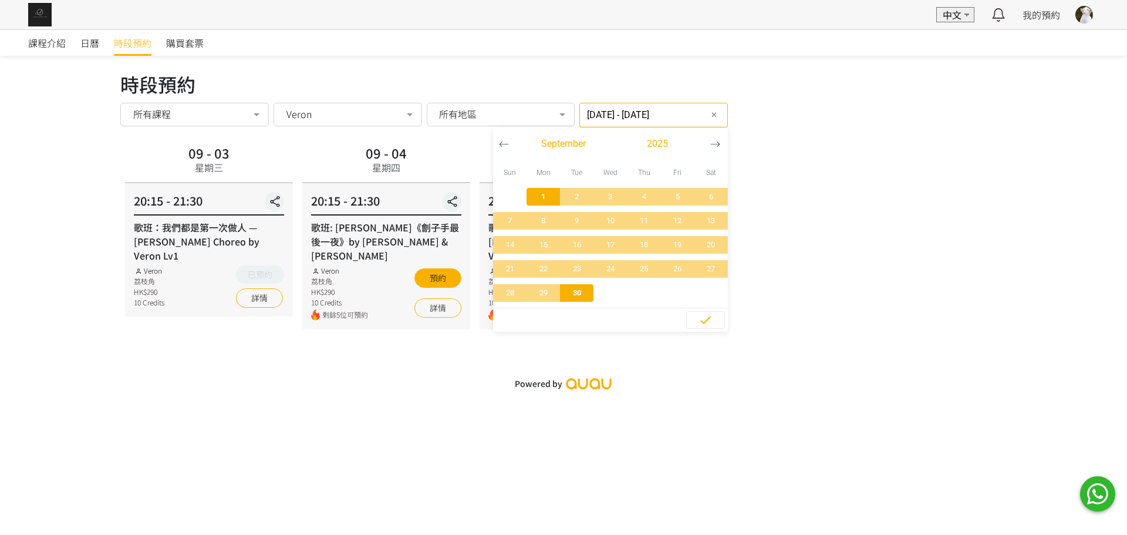
click at [711, 147] on icon "button" at bounding box center [716, 144] width 10 height 10
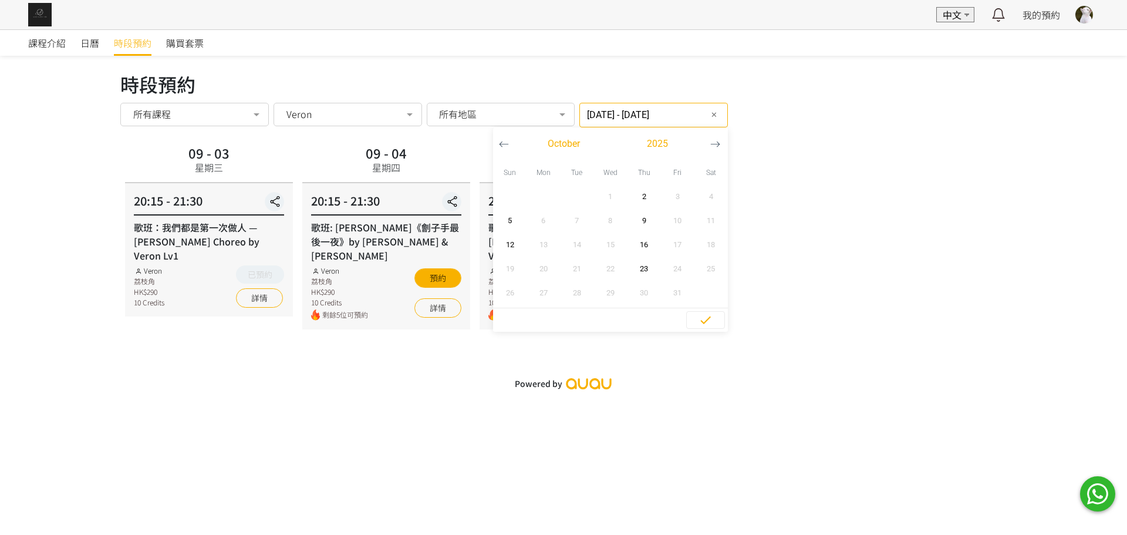
click at [493, 149] on button "button" at bounding box center [504, 143] width 22 height 33
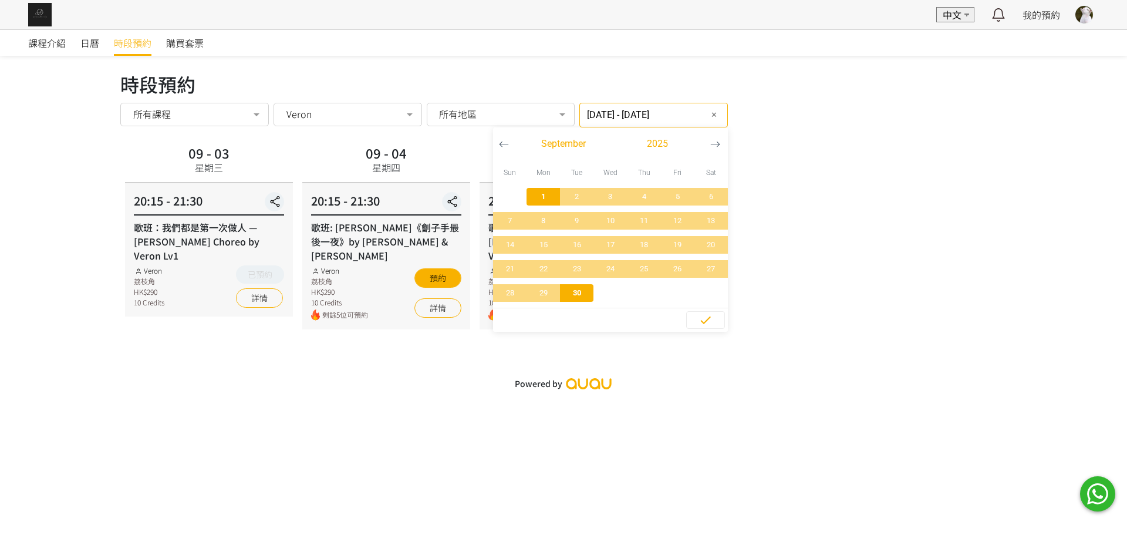
click at [312, 99] on div "時段預約 時段預約 所有課程 所有課程 Rachel Mini Choreo 歌班：我們都是第一次做人 — Firdhaus Hammock Choreo b…" at bounding box center [563, 99] width 887 height 58
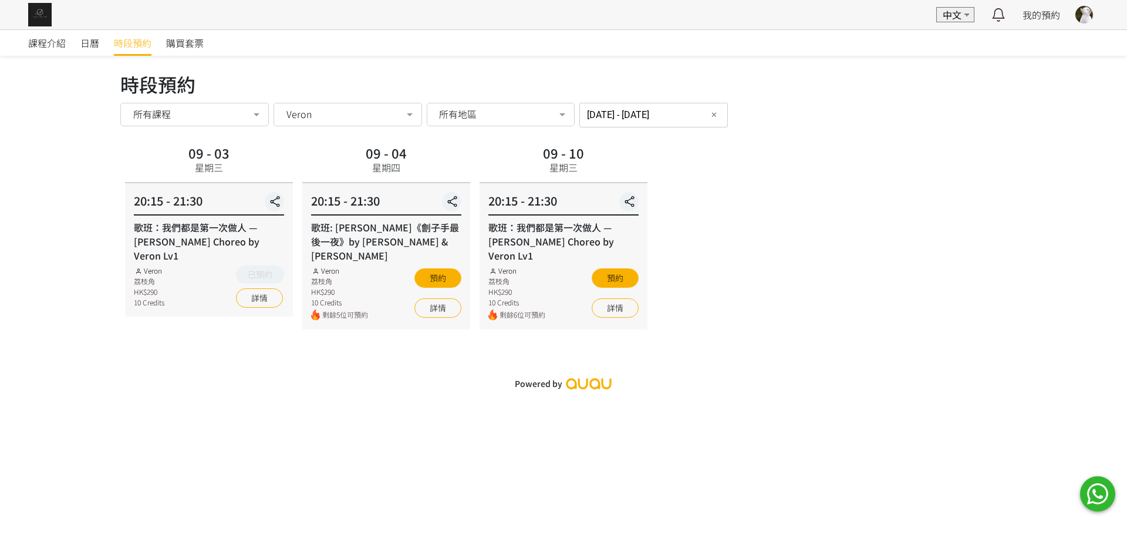
click at [318, 112] on div "Veron" at bounding box center [348, 114] width 132 height 12
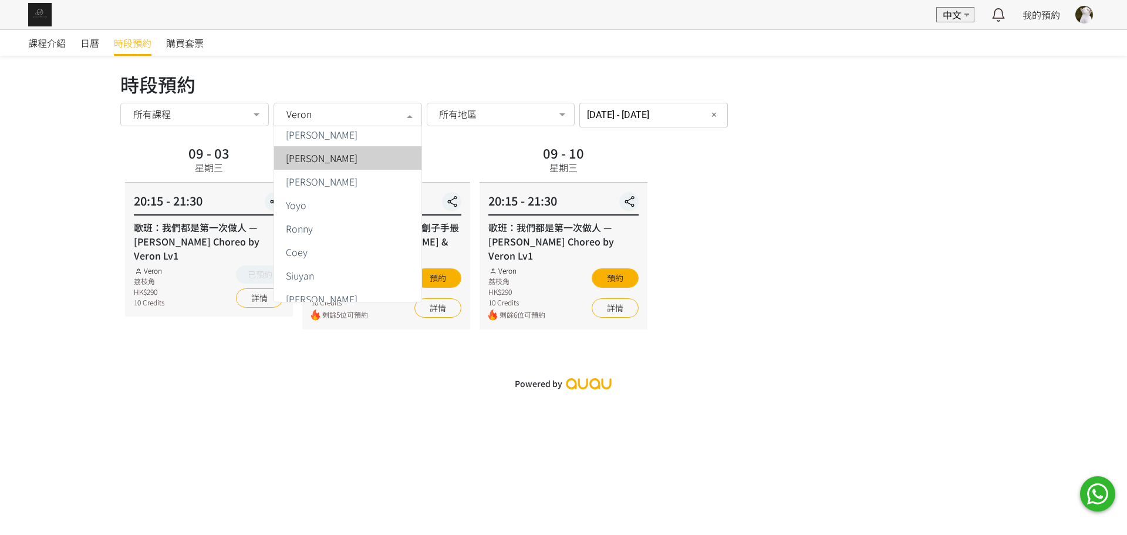
scroll to position [235, 0]
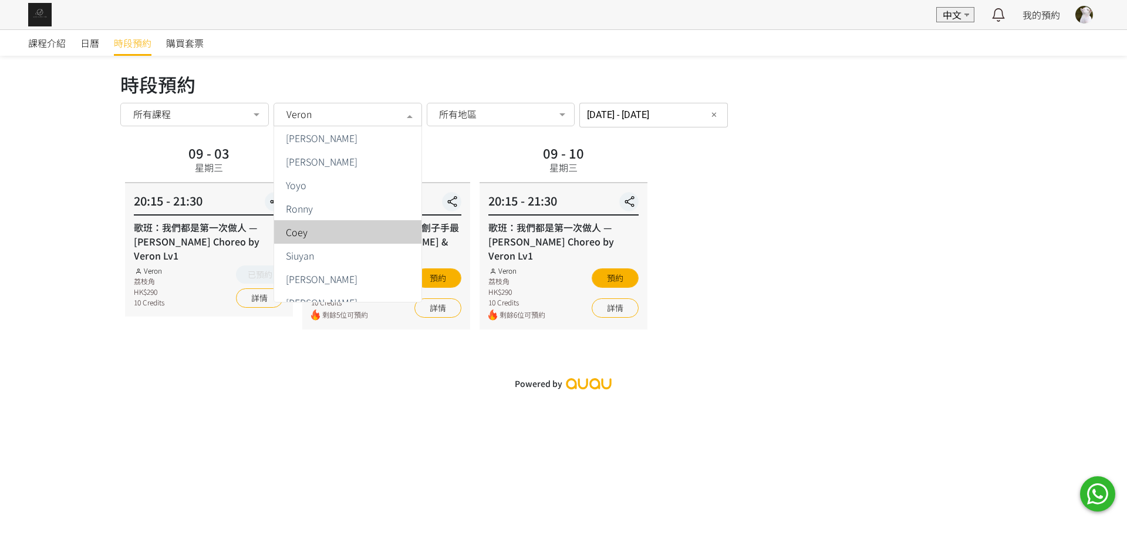
click at [359, 229] on div "Coey" at bounding box center [347, 231] width 133 height 9
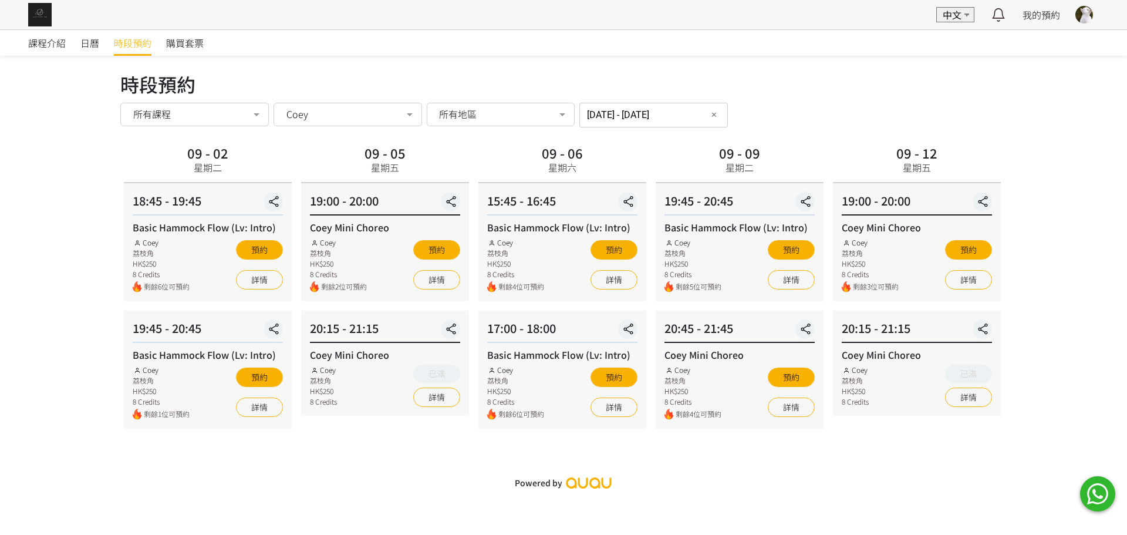
click at [496, 213] on div "09 - 02 星期二 18:45 - 19:45 Basic Hammock Flow (Lv: Intro) Coey 荔枝角 HK$250 8 Cred…" at bounding box center [562, 285] width 887 height 287
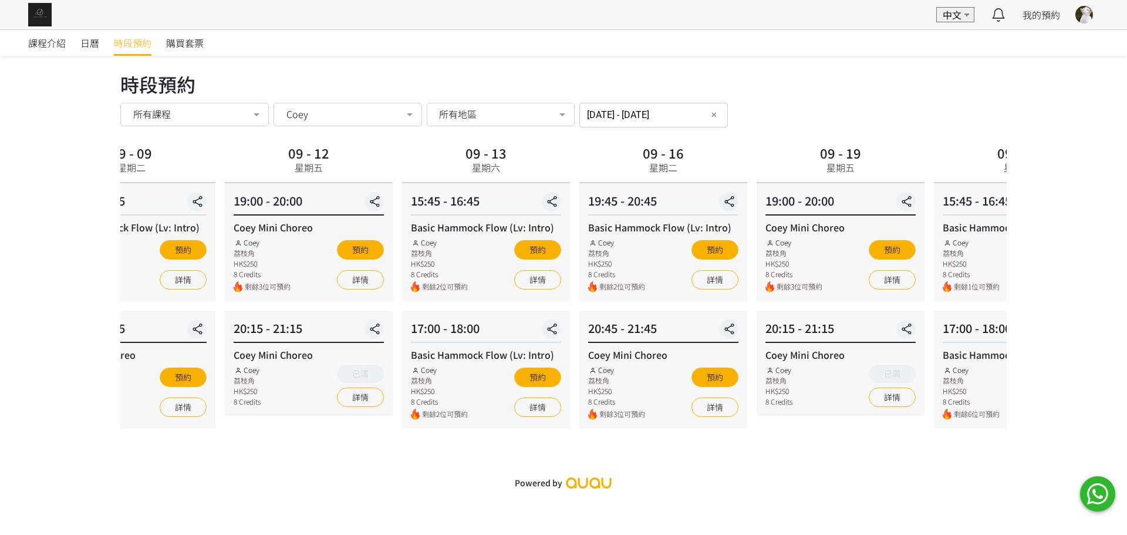
click at [75, 220] on div "課程介紹 日曆 時段預約 購買套票 時段預約 時段預約 所有課程 所有課程 Rachel Mini Choreo 歌班：我們都是第一次做人 — Firdhau…" at bounding box center [563, 262] width 1127 height 466
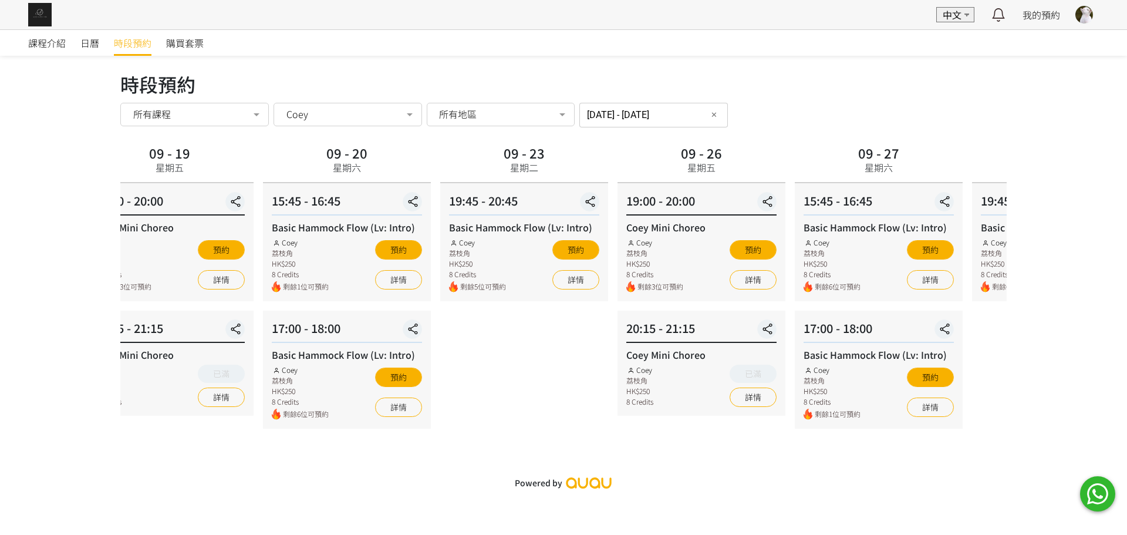
click at [126, 223] on div "Coey Mini Choreo" at bounding box center [170, 227] width 150 height 14
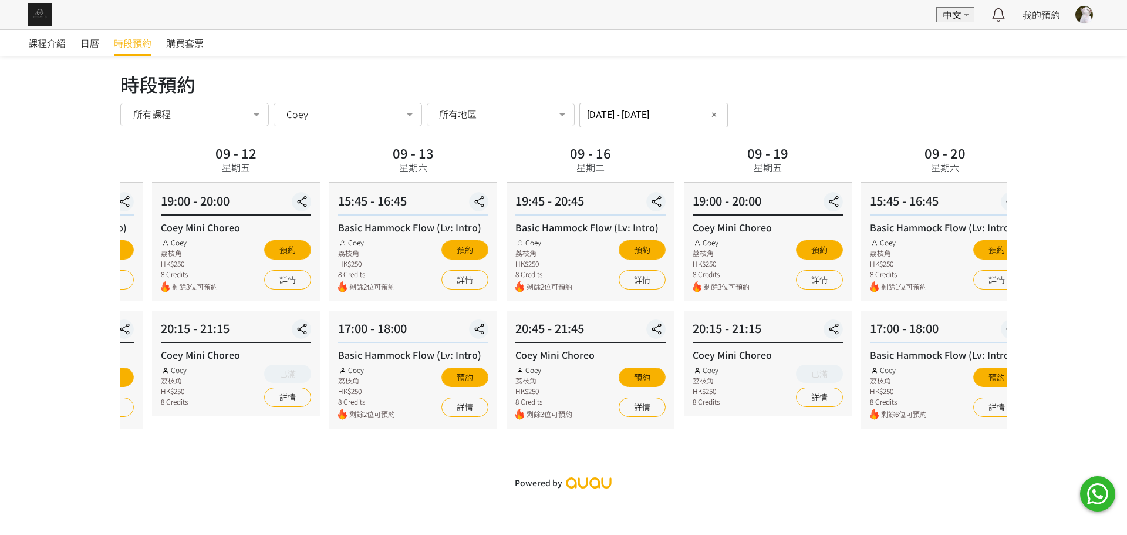
click at [1041, 222] on div "課程介紹 日曆 時段預約 購買套票 時段預約 時段預約 所有課程 所有課程 Rachel Mini Choreo 歌班：我們都是第一次做人 — Firdhau…" at bounding box center [563, 262] width 1127 height 466
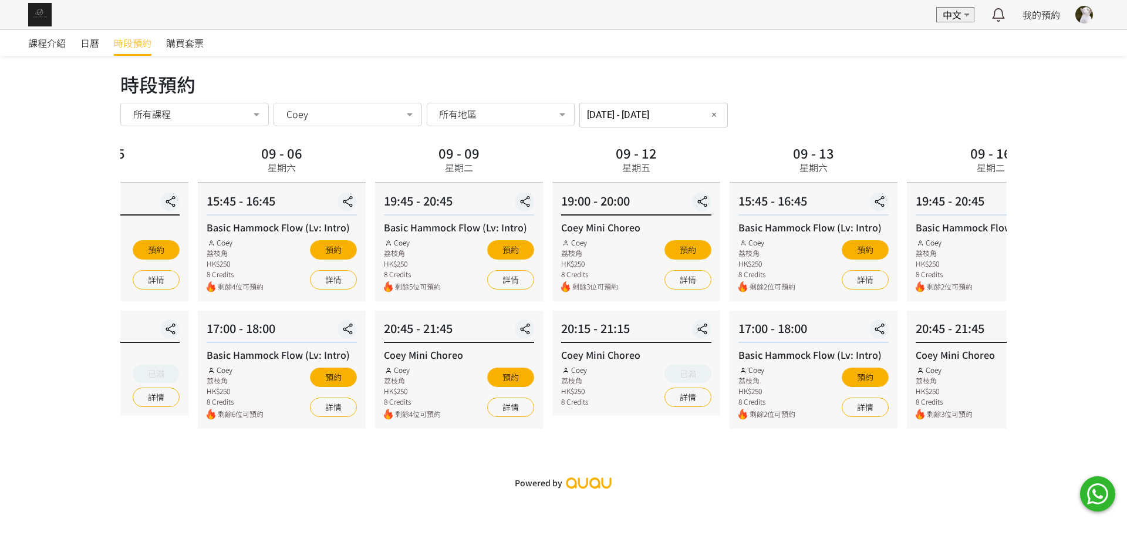
click at [839, 217] on div "15:45 - 16:45 Basic Hammock Flow (Lv: Intro) Coey 荔枝角 HK$250 8 Credits 剩餘2位可預約 …" at bounding box center [814, 242] width 168 height 118
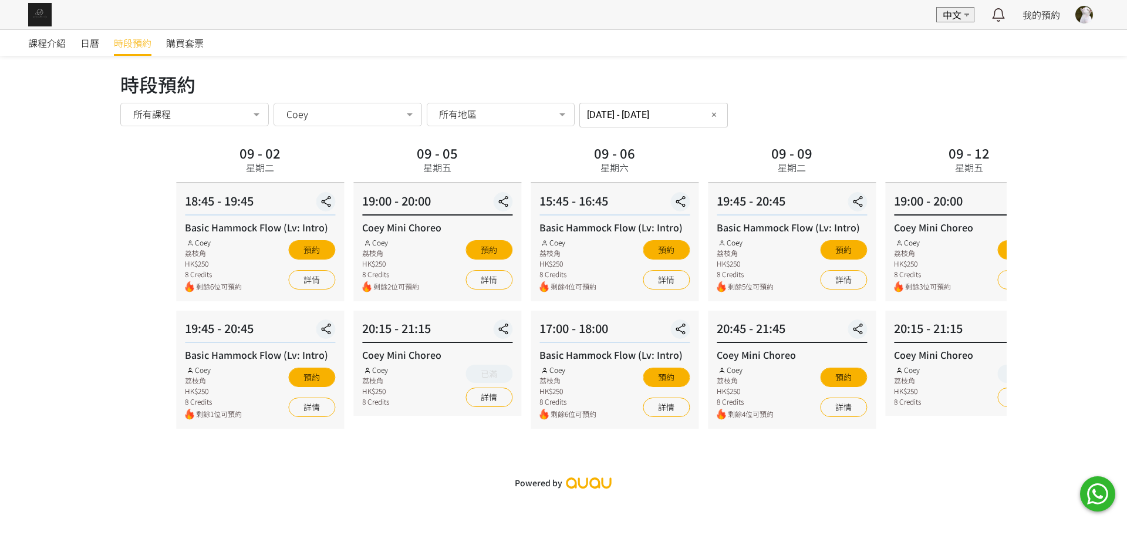
click at [641, 196] on div "15:45 - 16:45 Basic Hammock Flow (Lv: Intro) Coey 荔枝角 HK$250 8 Credits 剩餘4位可預約 …" at bounding box center [615, 242] width 168 height 118
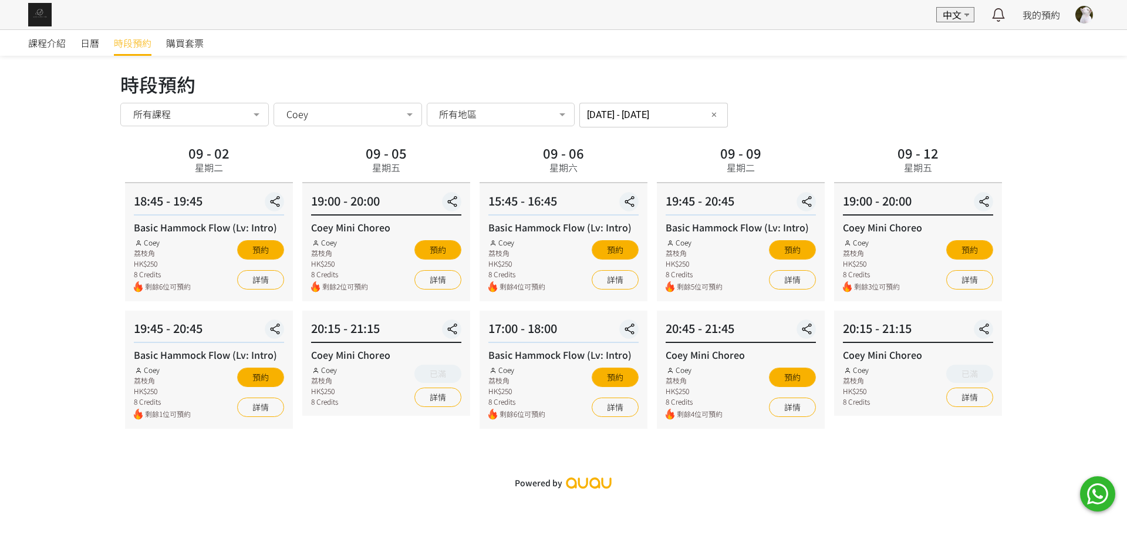
click at [352, 111] on div "Coey" at bounding box center [348, 114] width 132 height 12
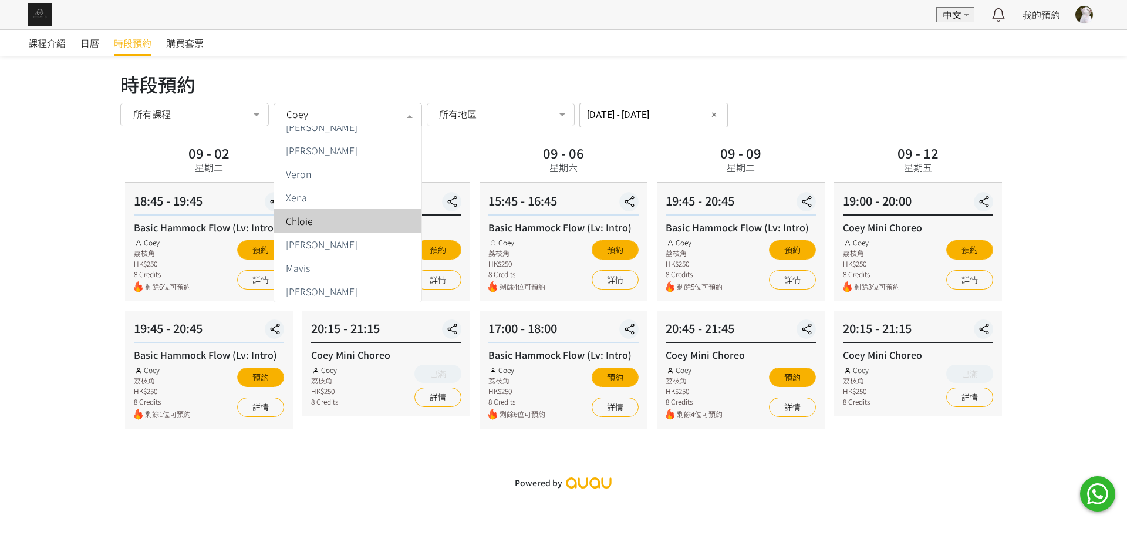
scroll to position [59, 0]
click at [383, 198] on div "Xena" at bounding box center [347, 196] width 133 height 9
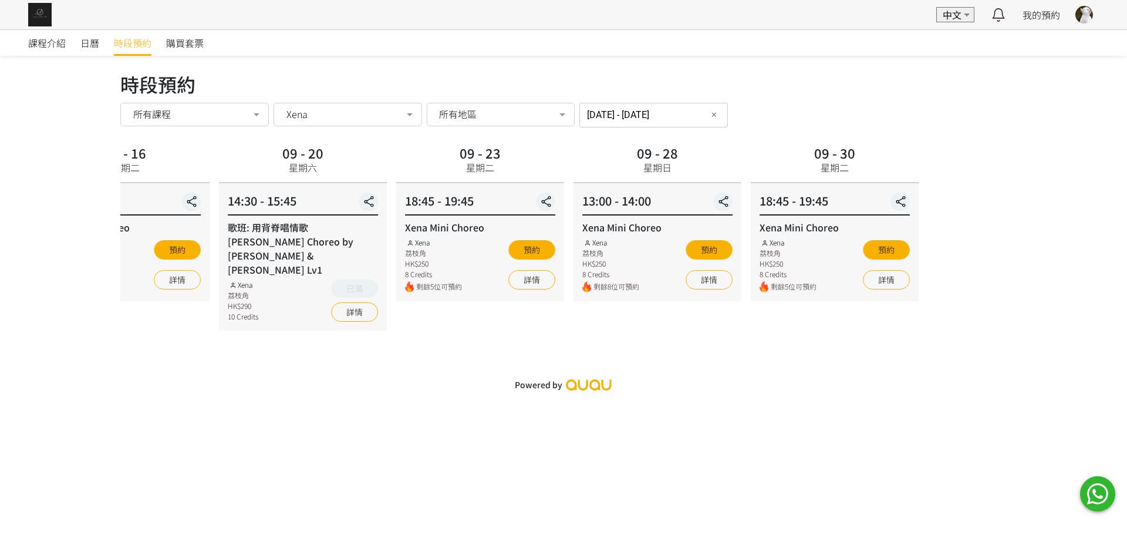
click at [44, 215] on div "課程介紹 日曆 時段預約 購買套票 時段預約 時段預約 所有課程 所有課程 Rachel Mini Choreo 歌班：我們都是第一次做人 — Firdhau…" at bounding box center [563, 213] width 1127 height 368
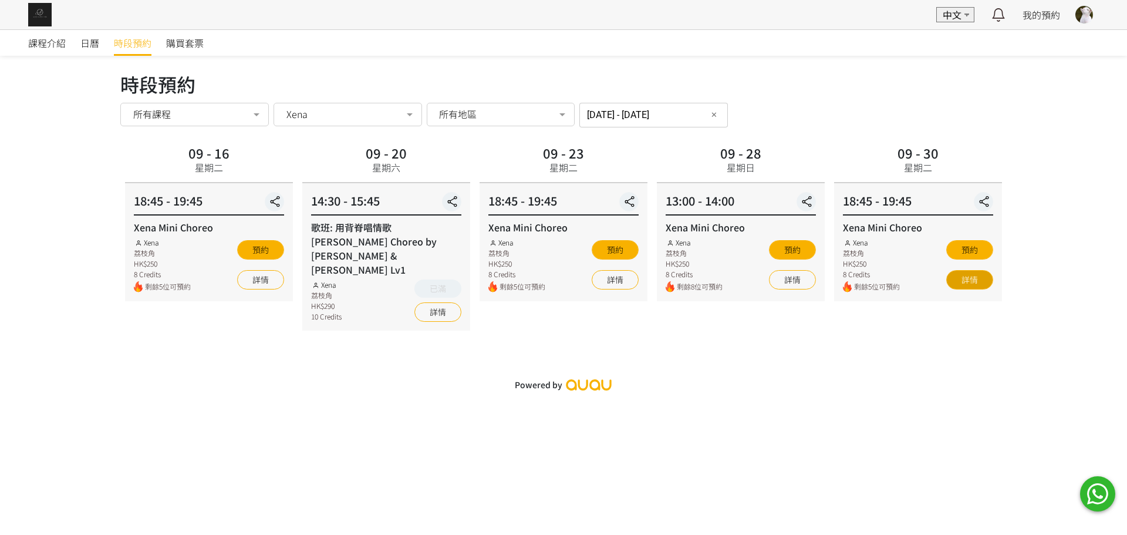
click at [971, 275] on link "詳情" at bounding box center [970, 279] width 47 height 19
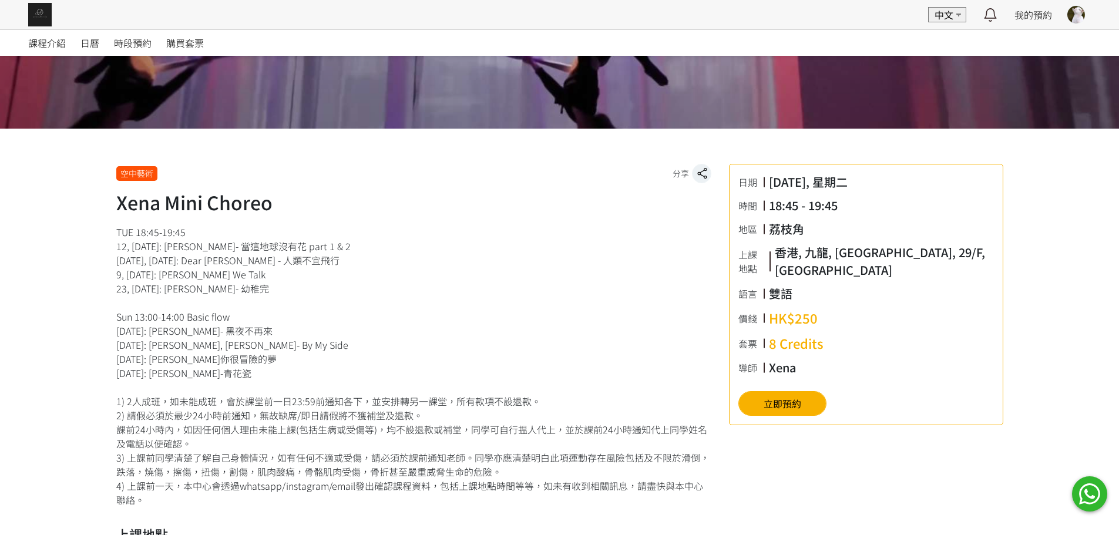
scroll to position [176, 0]
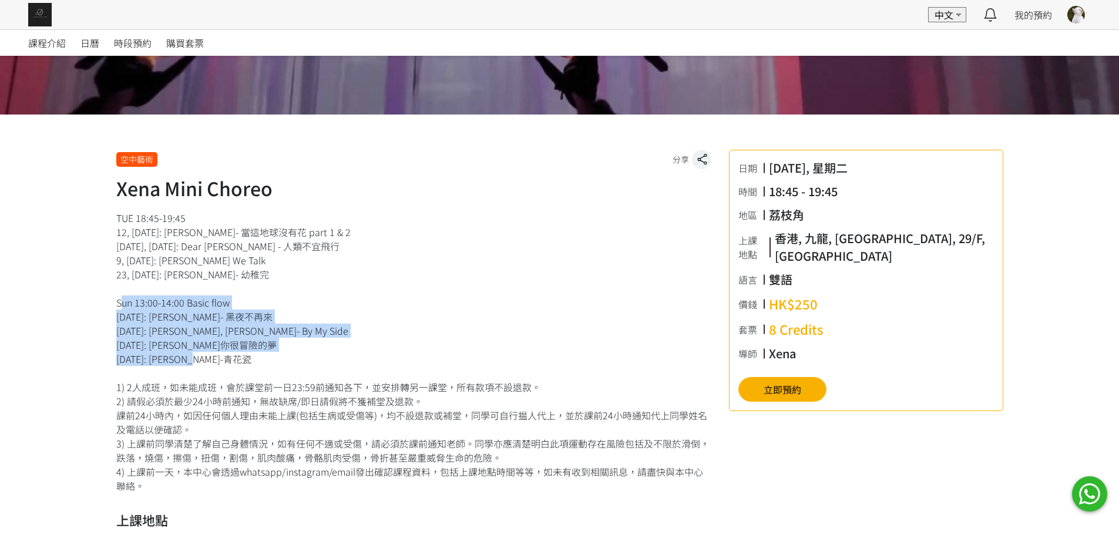
drag, startPoint x: 241, startPoint y: 361, endPoint x: 90, endPoint y: 298, distance: 163.7
click at [90, 298] on div "空中藝術 分享 Xena Mini Choreo 日期 2025/09/30, 星期二 時間 18:45 - 19:45 地區 九龍 上課地點 香港, 九龍,…" at bounding box center [559, 495] width 1119 height 760
click at [262, 318] on div "TUE 18:45-19:45 12, 19 Aug: 陳奕迅 - 當這地球沒有花 part 1 & 2 26 Aug, 2 Sep: Dear Jane -…" at bounding box center [413, 352] width 595 height 282
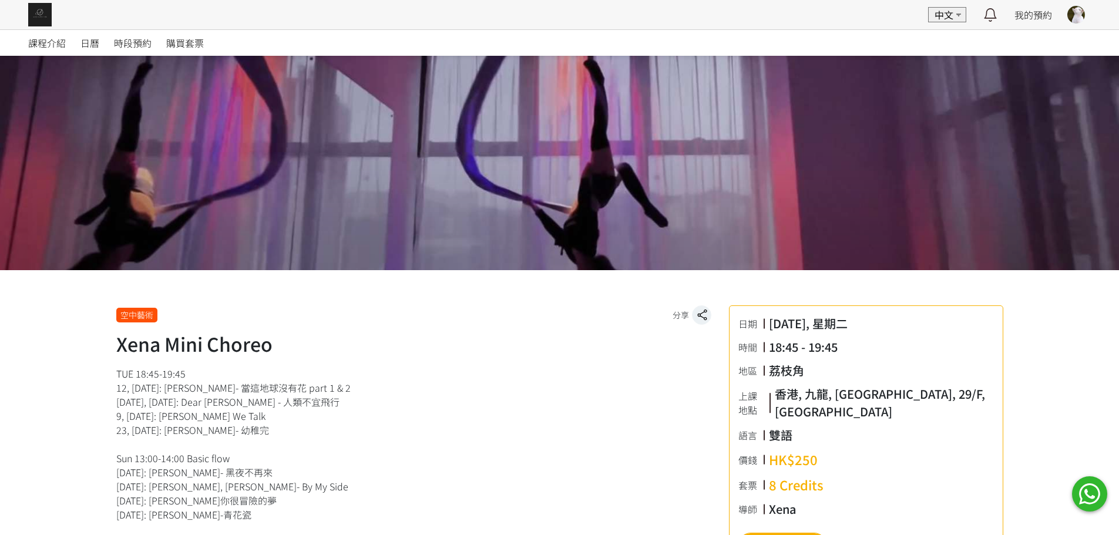
scroll to position [0, 0]
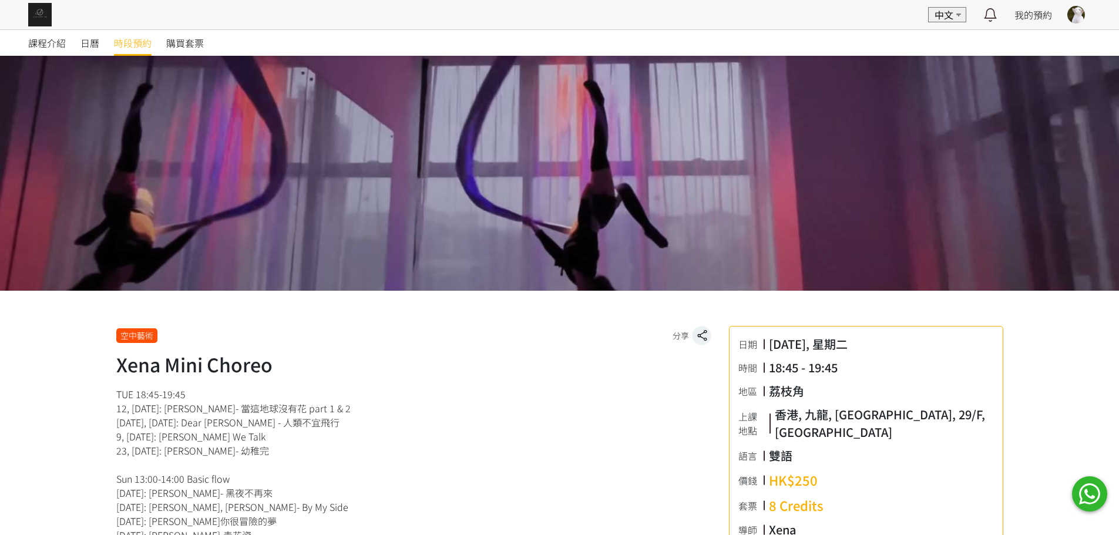
click at [139, 46] on span "時段預約" at bounding box center [133, 43] width 38 height 14
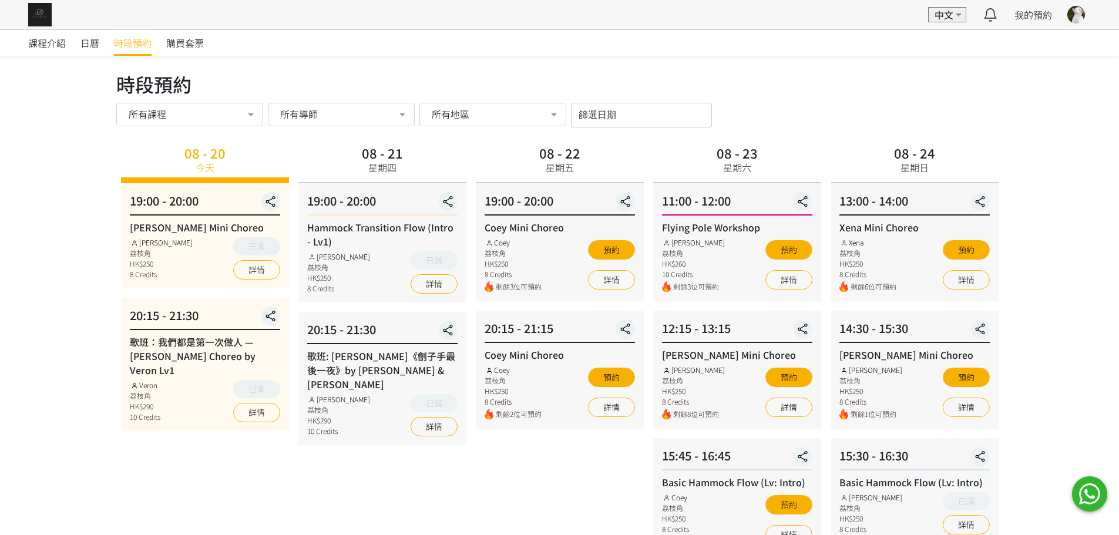
click at [1056, 18] on div "EN 中文 最新通知 空中藝術 | Basic Hammock Flow (Lv: Intro) 即將開始，請按時上課 15小時前 詳情 空中藝術 | 歌班:…" at bounding box center [559, 14] width 1119 height 29
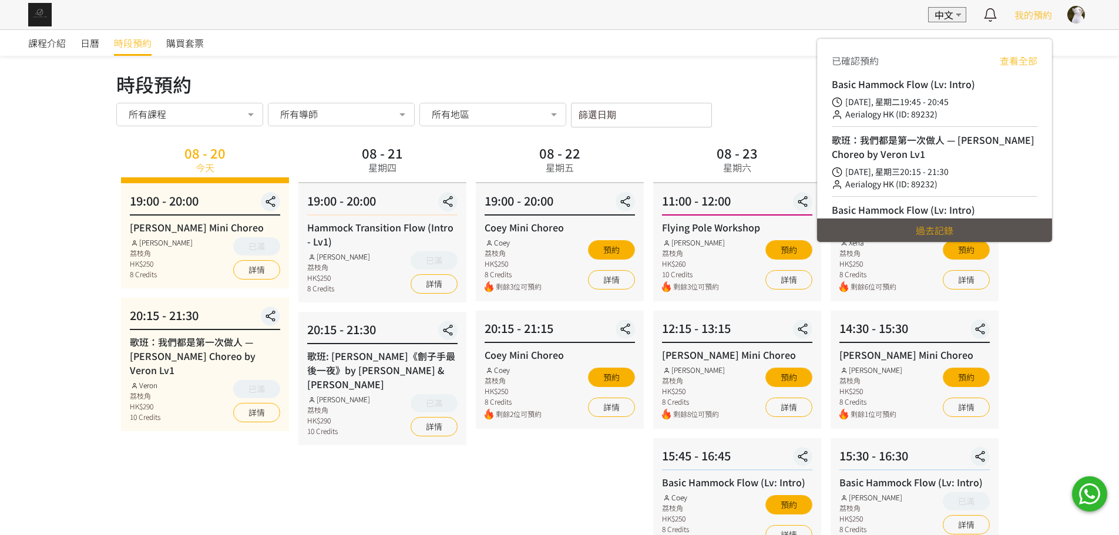
click at [1024, 21] on span "我的預約" at bounding box center [1033, 15] width 38 height 14
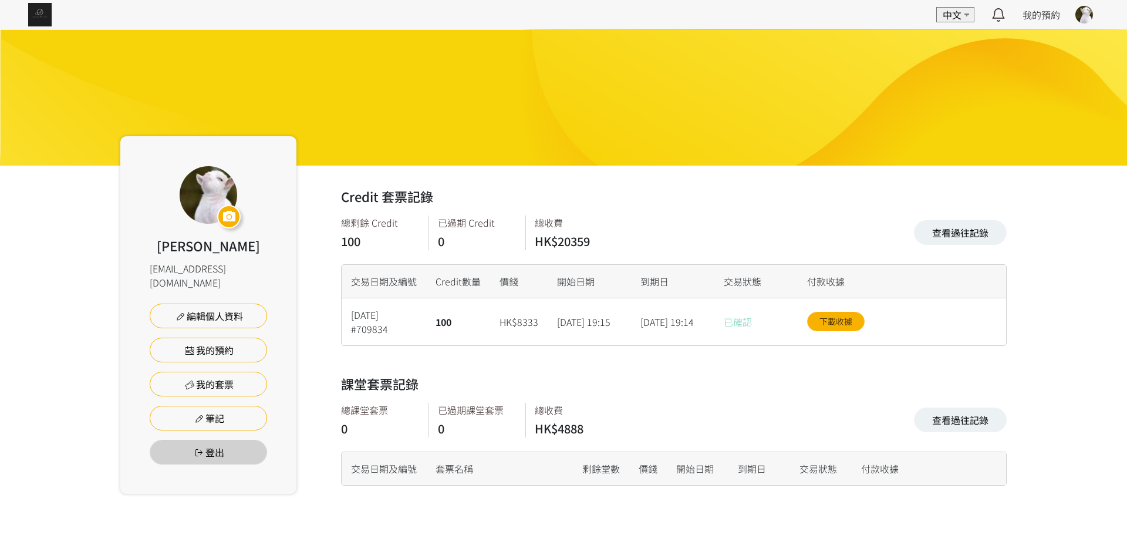
drag, startPoint x: 497, startPoint y: 331, endPoint x: 622, endPoint y: 328, distance: 125.7
click at [0, 0] on div "[DATE] #709834 100 HK$8333 [DATE] 19:15 [DATE] 19:14 已確認 下載收據" at bounding box center [0, 0] width 0 height 0
click at [622, 328] on div "[DATE] 19:15" at bounding box center [589, 321] width 83 height 47
click at [855, 315] on link "下載收據" at bounding box center [836, 321] width 58 height 19
click at [211, 406] on link "筆記" at bounding box center [208, 418] width 117 height 25
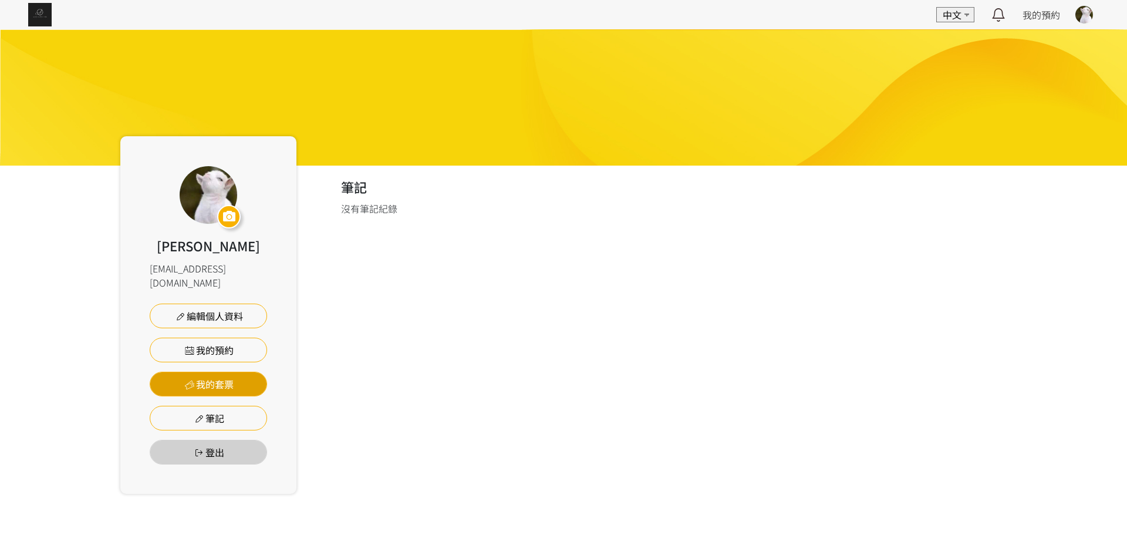
click at [238, 379] on link "我的套票" at bounding box center [208, 384] width 117 height 25
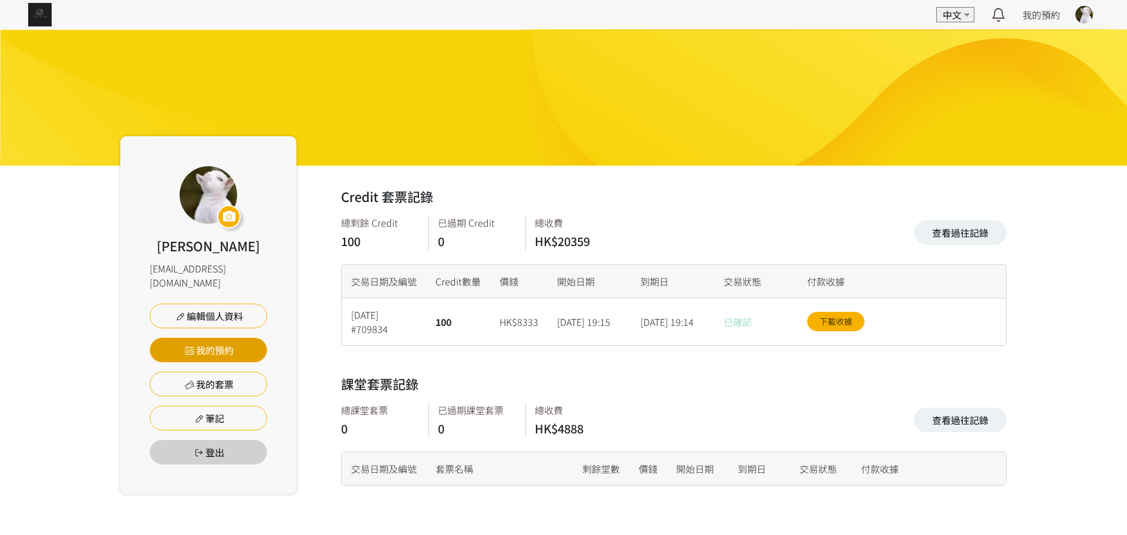
click at [206, 338] on link "我的預約" at bounding box center [208, 350] width 117 height 25
click at [232, 338] on link "我的預約" at bounding box center [208, 350] width 117 height 25
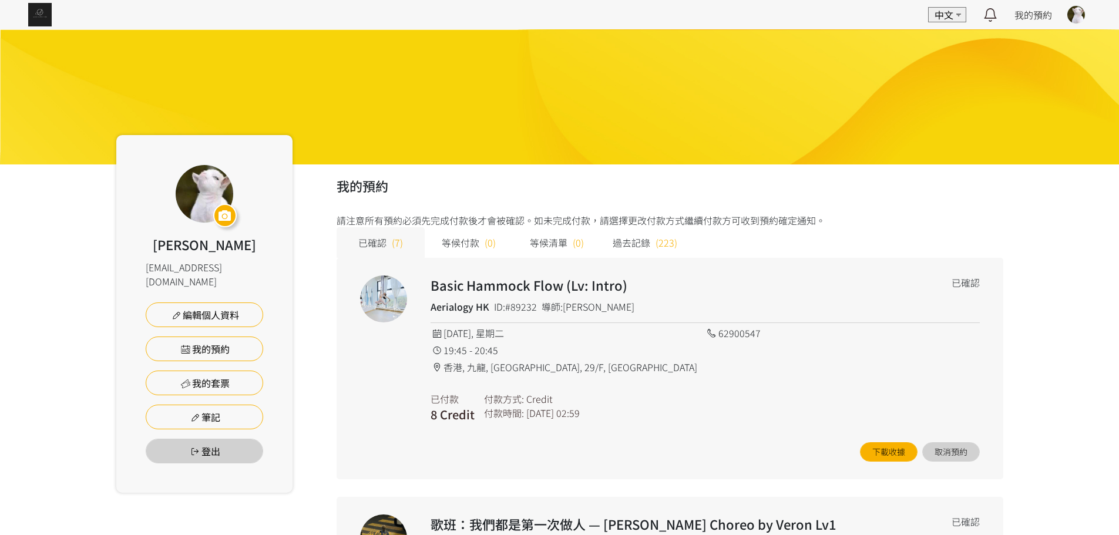
click at [341, 384] on div "Basic Hammock Flow (Lv: Intro) Aerialogy HK ID:#89232 導師:[PERSON_NAME] 已確認 [DAT…" at bounding box center [669, 368] width 667 height 221
